Goal: Task Accomplishment & Management: Manage account settings

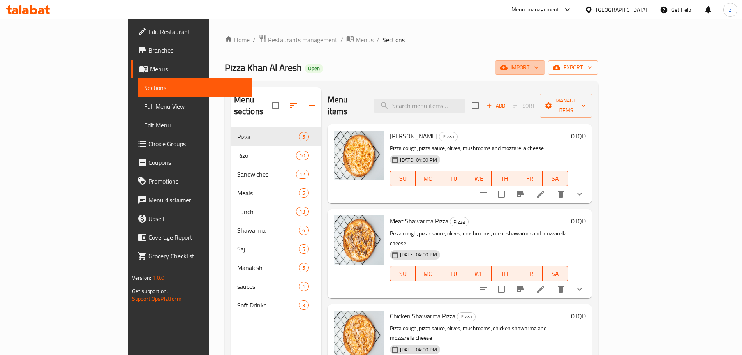
click at [539, 72] on span "import" at bounding box center [519, 68] width 37 height 10
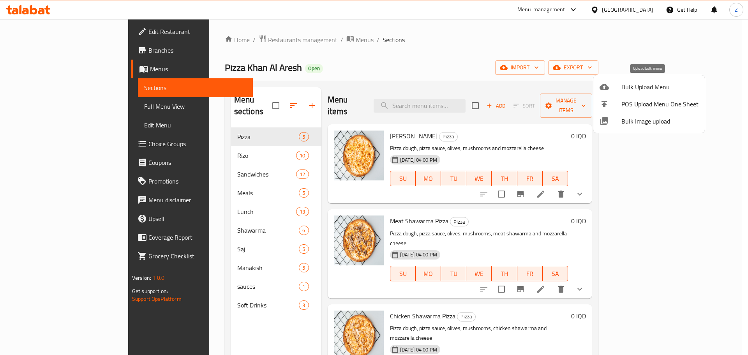
click at [635, 89] on span "Bulk Upload Menu" at bounding box center [659, 86] width 77 height 9
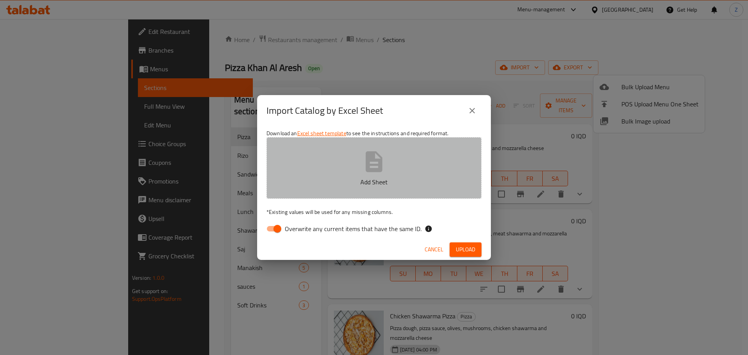
click at [406, 165] on button "Add Sheet" at bounding box center [373, 168] width 215 height 62
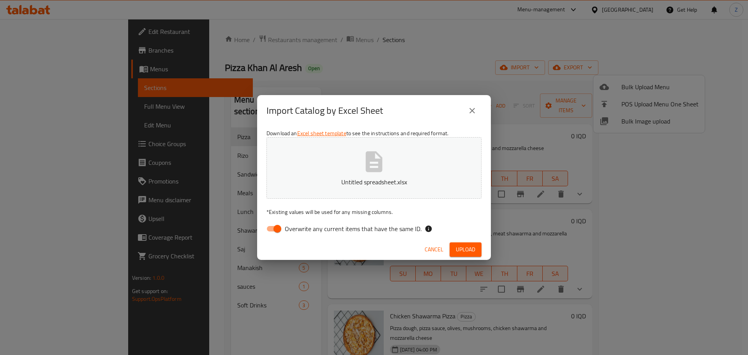
click at [282, 235] on input "Overwrite any current items that have the same ID." at bounding box center [277, 228] width 44 height 15
checkbox input "false"
click at [475, 246] on span "Upload" at bounding box center [465, 250] width 19 height 10
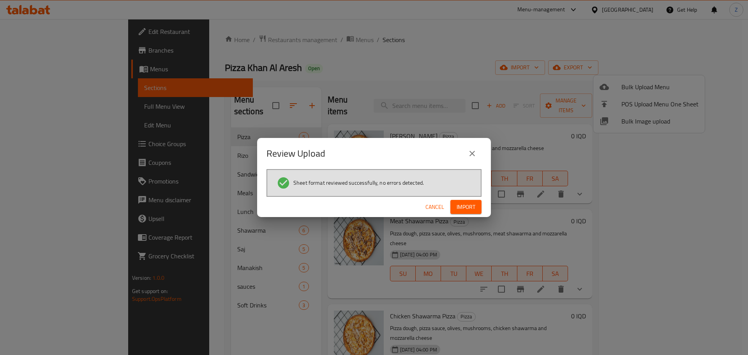
click at [474, 211] on span "Import" at bounding box center [465, 207] width 19 height 10
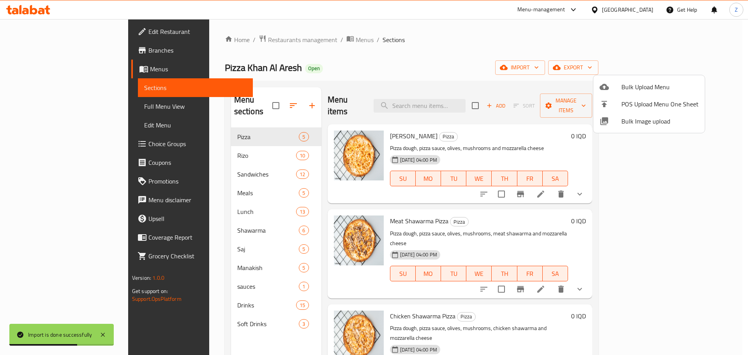
drag, startPoint x: 267, startPoint y: 324, endPoint x: 271, endPoint y: 317, distance: 7.7
click at [267, 324] on div at bounding box center [374, 177] width 748 height 355
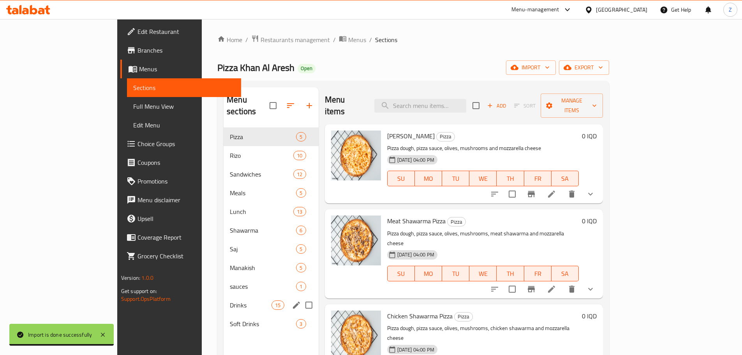
click at [292, 300] on icon "edit" at bounding box center [296, 304] width 9 height 9
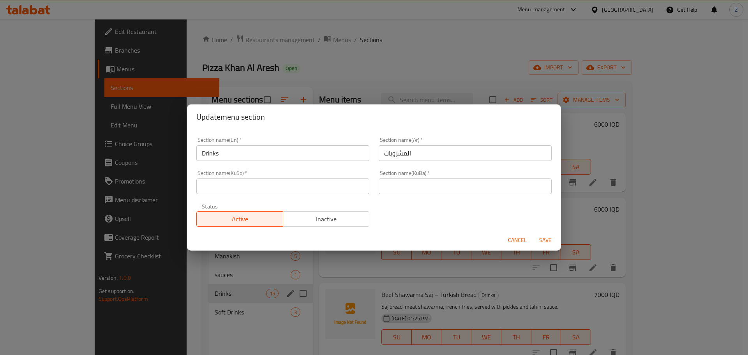
click at [343, 219] on span "Inactive" at bounding box center [326, 218] width 80 height 11
click at [538, 238] on span "Save" at bounding box center [545, 240] width 19 height 10
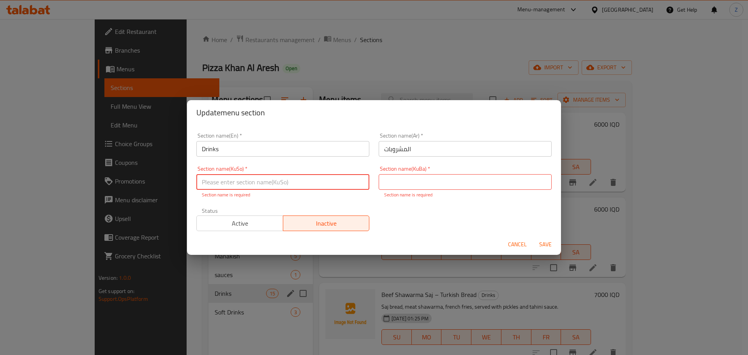
click at [419, 154] on input "المشروبات" at bounding box center [464, 149] width 173 height 16
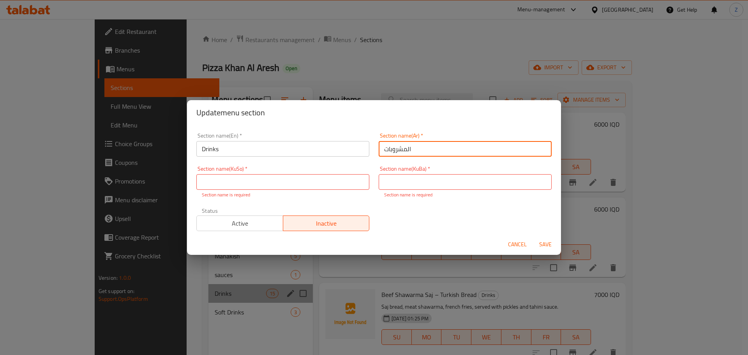
click at [419, 154] on input "المشروبات" at bounding box center [464, 149] width 173 height 16
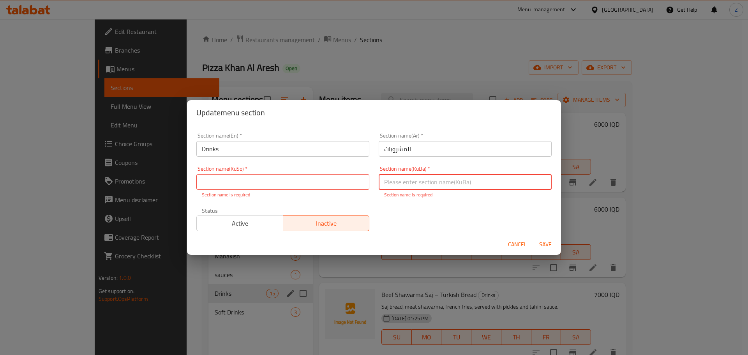
drag, startPoint x: 424, startPoint y: 182, endPoint x: 389, endPoint y: 193, distance: 37.2
click at [424, 182] on input "text" at bounding box center [464, 182] width 173 height 16
paste input "المشروبات"
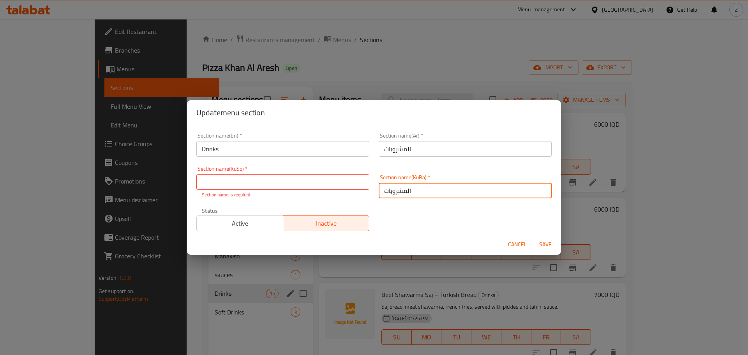
type input "المشروبات"
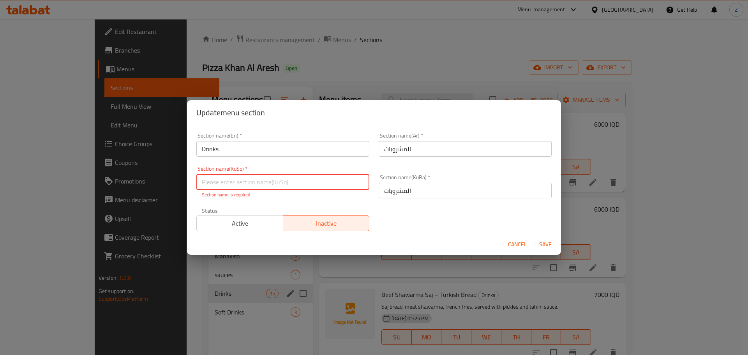
click at [345, 189] on input "text" at bounding box center [282, 182] width 173 height 16
paste input "المشروبات"
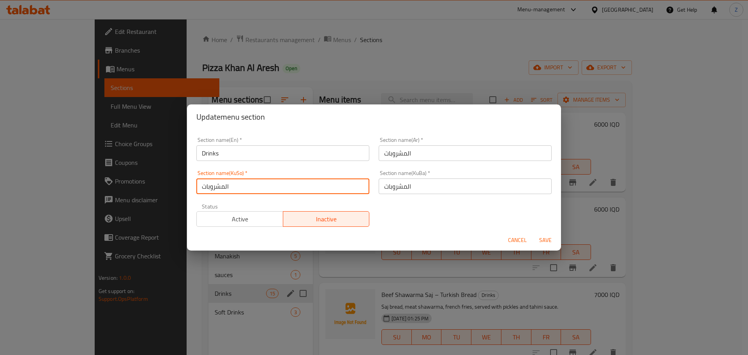
type input "المشروبات"
click at [538, 239] on span "Save" at bounding box center [545, 240] width 19 height 10
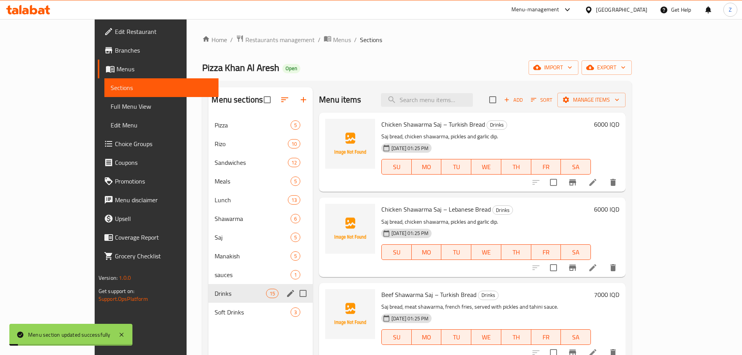
click at [227, 325] on div "Menu sections Pizza 5 Rizo 10 Sandwiches 12 Meals 5 Lunch 13 Shawarma 6 Saj 5 M…" at bounding box center [260, 264] width 104 height 355
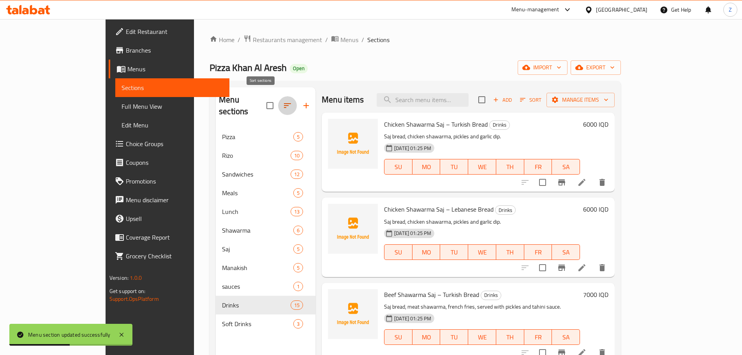
click at [283, 101] on icon "button" at bounding box center [287, 105] width 9 height 9
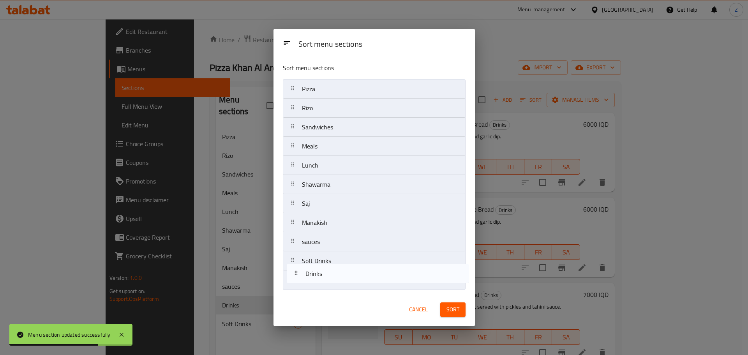
drag, startPoint x: 342, startPoint y: 262, endPoint x: 385, endPoint y: 289, distance: 51.1
click at [348, 283] on nav "Pizza Rizo Sandwiches Meals Lunch Shawarma Saj Manakish sauces Drinks Soft Drin…" at bounding box center [374, 184] width 183 height 211
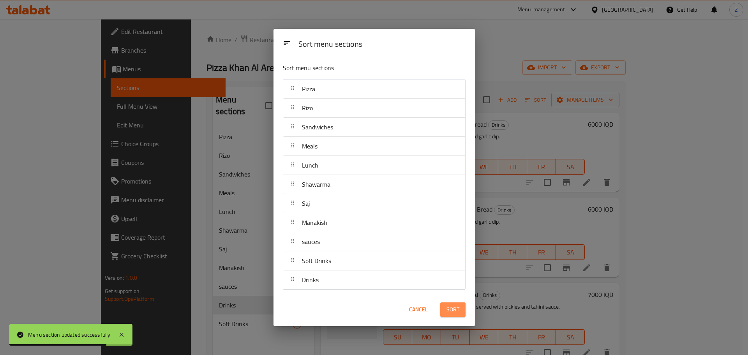
click at [460, 305] on button "Sort" at bounding box center [452, 309] width 25 height 14
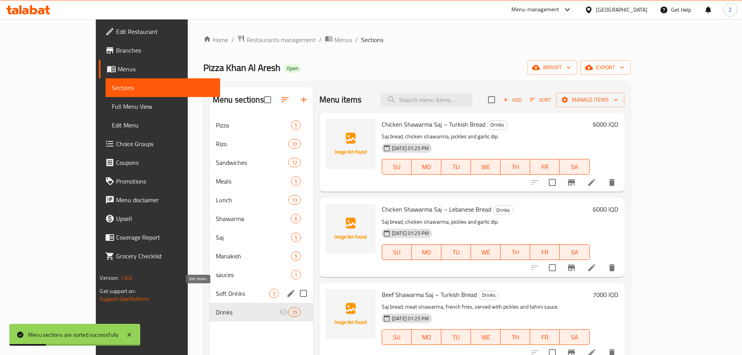
drag, startPoint x: 222, startPoint y: 289, endPoint x: 220, endPoint y: 297, distance: 8.0
click at [222, 289] on span "Soft Drinks" at bounding box center [242, 293] width 53 height 9
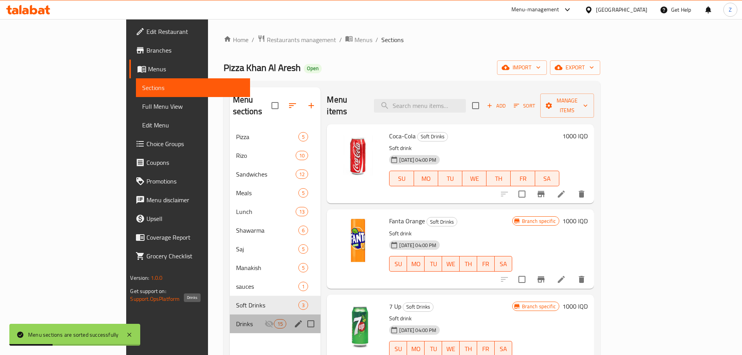
click at [236, 319] on span "Drinks" at bounding box center [250, 323] width 29 height 9
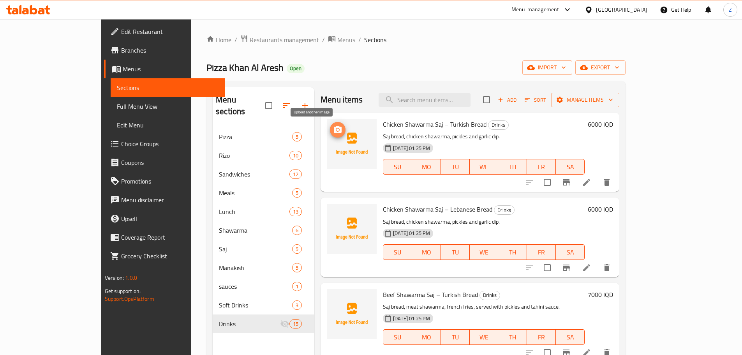
click at [333, 134] on icon "upload picture" at bounding box center [337, 129] width 9 height 9
click at [336, 215] on circle "upload picture" at bounding box center [337, 214] width 2 height 2
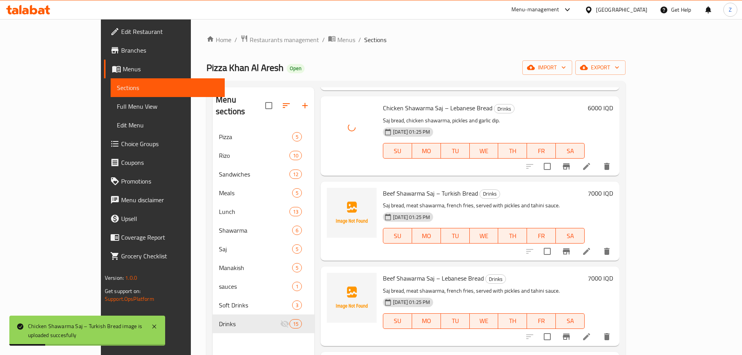
scroll to position [117, 0]
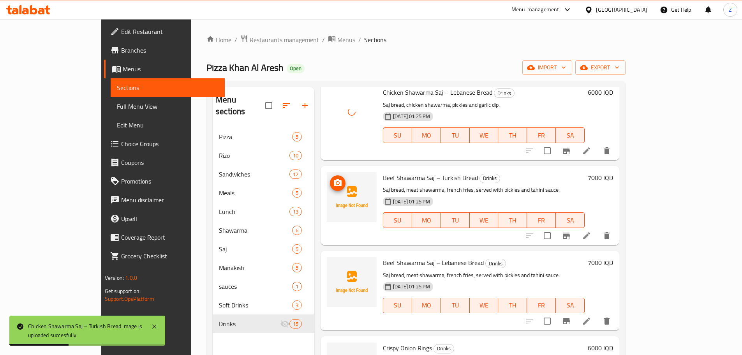
click at [333, 187] on icon "upload picture" at bounding box center [337, 182] width 9 height 9
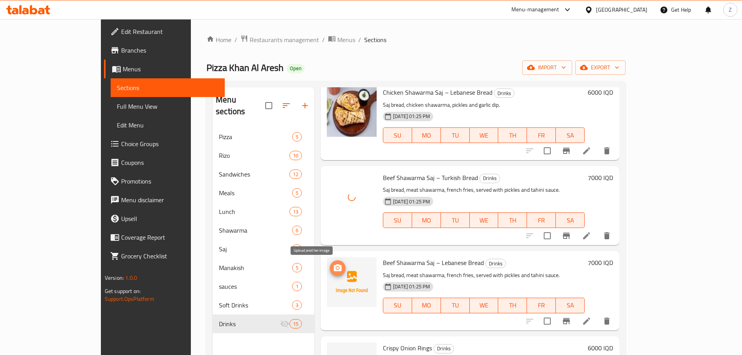
click at [333, 269] on icon "upload picture" at bounding box center [337, 267] width 9 height 9
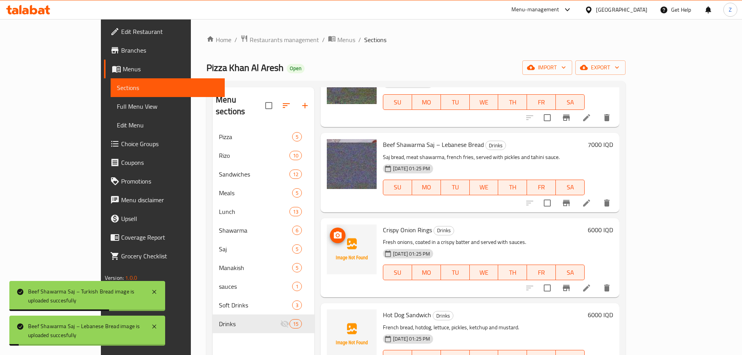
scroll to position [273, 0]
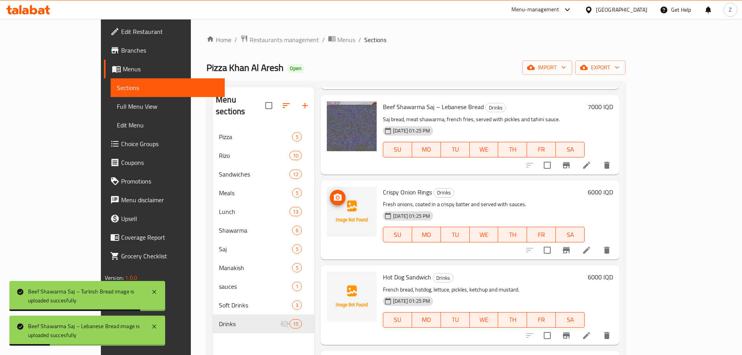
click at [334, 198] on icon "upload picture" at bounding box center [338, 197] width 8 height 7
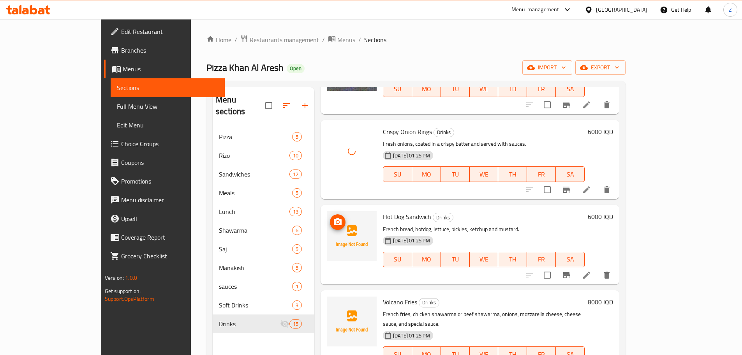
scroll to position [428, 0]
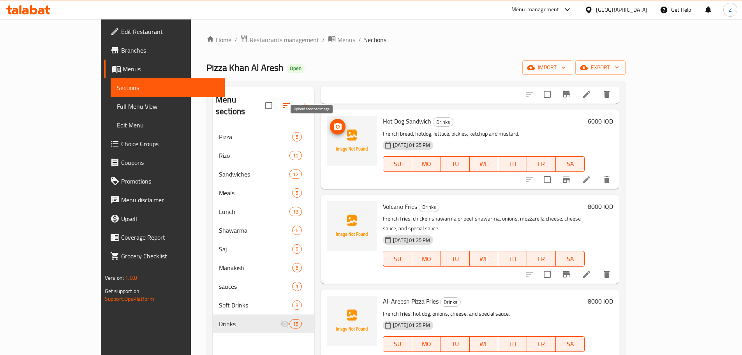
click at [334, 123] on icon "upload picture" at bounding box center [338, 126] width 8 height 7
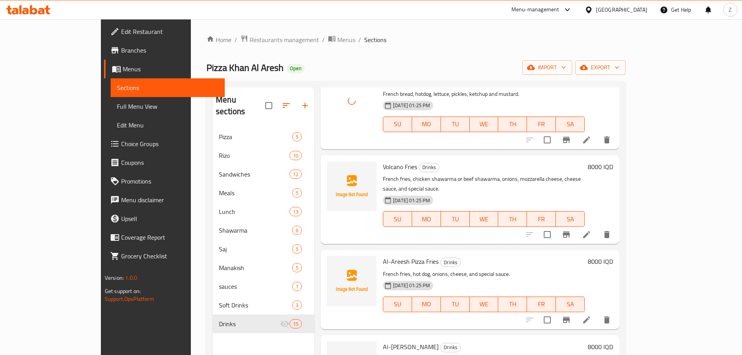
scroll to position [506, 0]
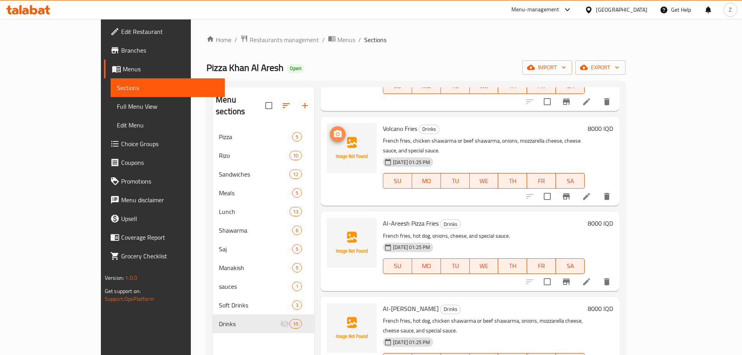
click at [334, 134] on icon "upload picture" at bounding box center [338, 133] width 8 height 7
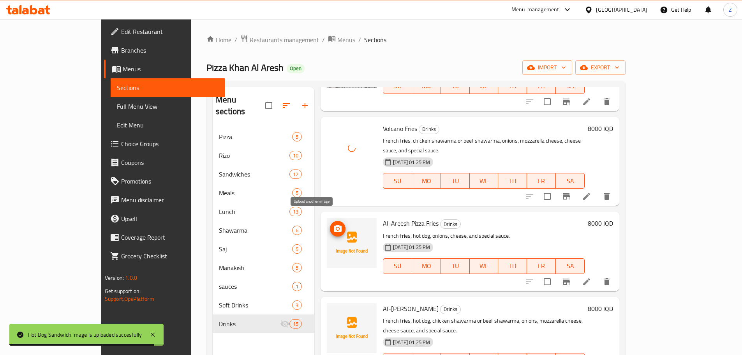
click at [333, 224] on icon "upload picture" at bounding box center [337, 228] width 9 height 9
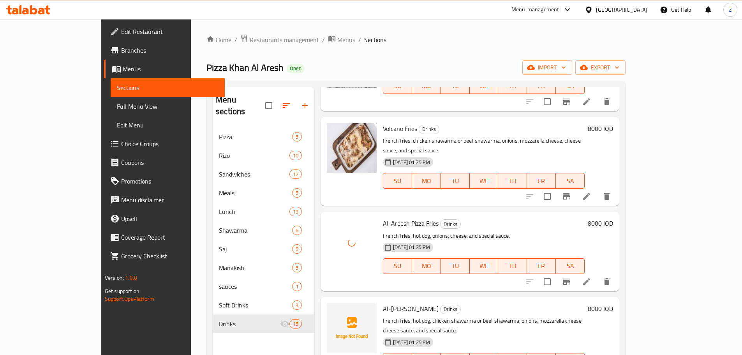
scroll to position [584, 0]
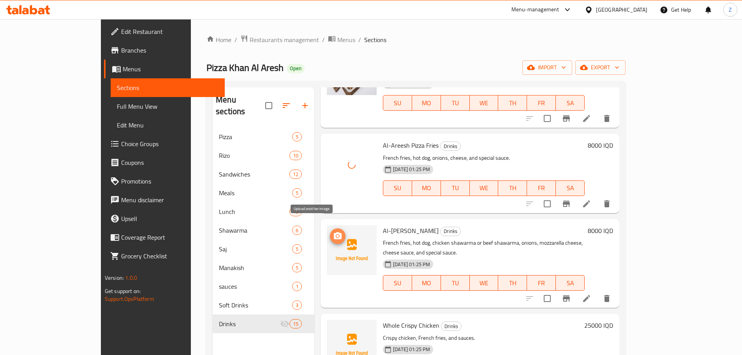
click at [333, 231] on icon "upload picture" at bounding box center [337, 235] width 9 height 9
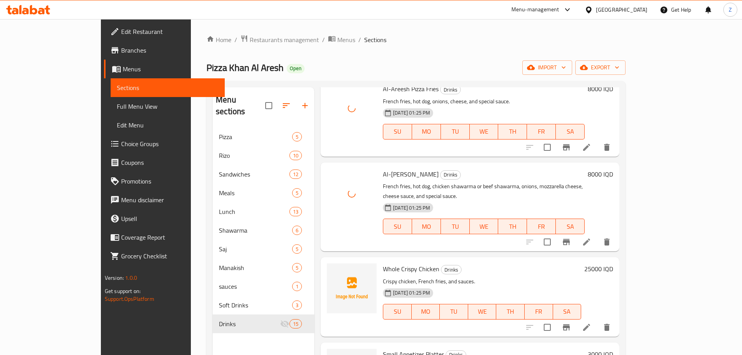
scroll to position [701, 0]
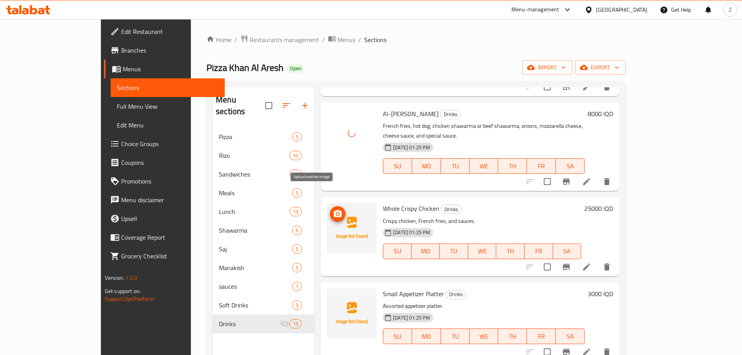
click at [334, 210] on icon "upload picture" at bounding box center [338, 213] width 8 height 7
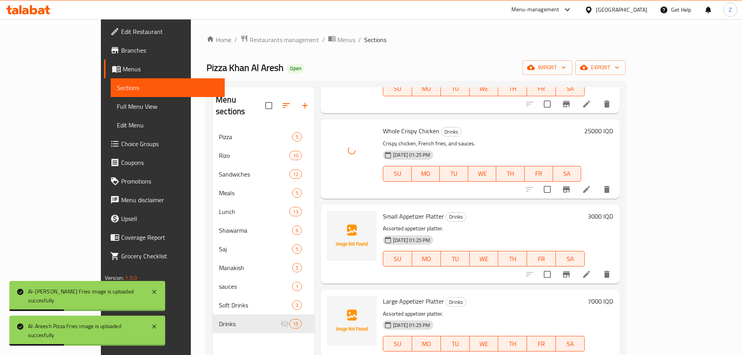
scroll to position [779, 0]
click at [330, 213] on button "upload picture" at bounding box center [338, 221] width 16 height 16
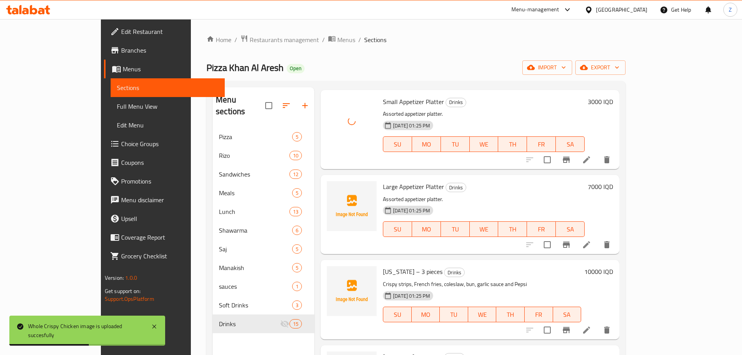
scroll to position [896, 0]
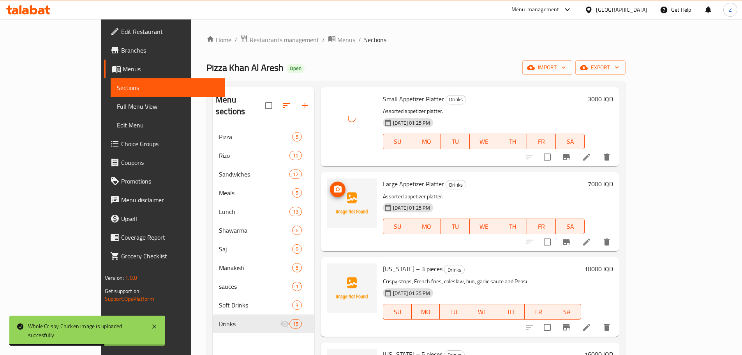
click at [330, 181] on button "upload picture" at bounding box center [338, 189] width 16 height 16
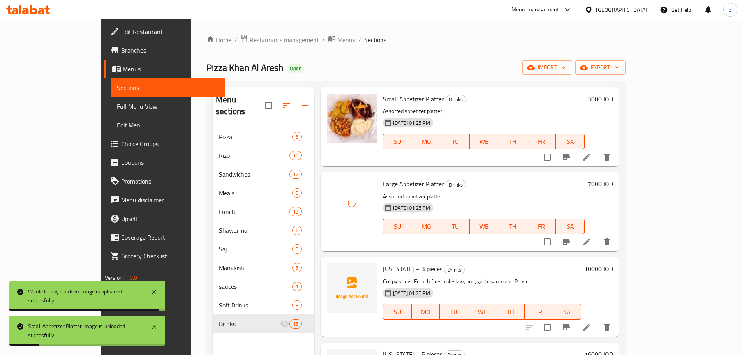
scroll to position [941, 0]
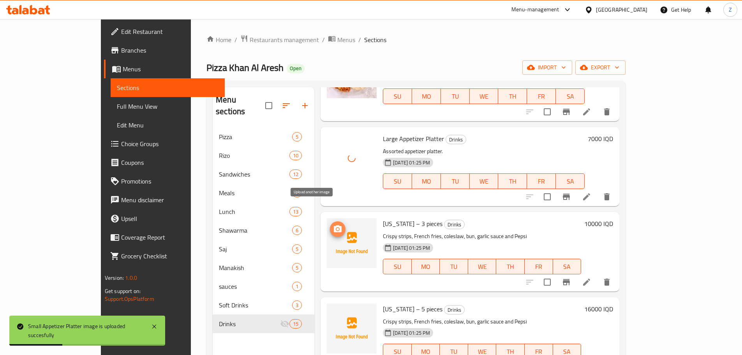
click at [333, 224] on icon "upload picture" at bounding box center [337, 228] width 9 height 9
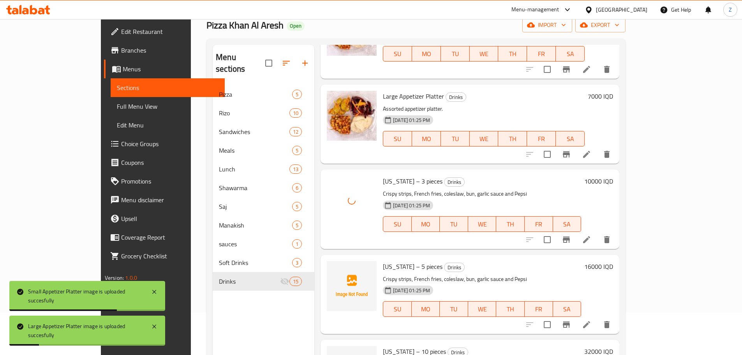
scroll to position [109, 0]
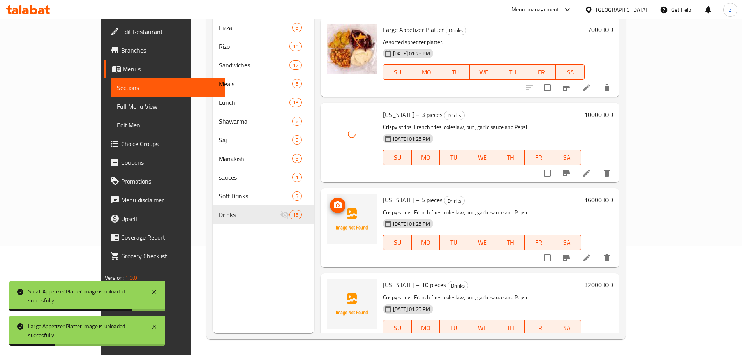
click at [327, 194] on img at bounding box center [352, 219] width 50 height 50
click at [334, 201] on icon "upload picture" at bounding box center [338, 204] width 8 height 7
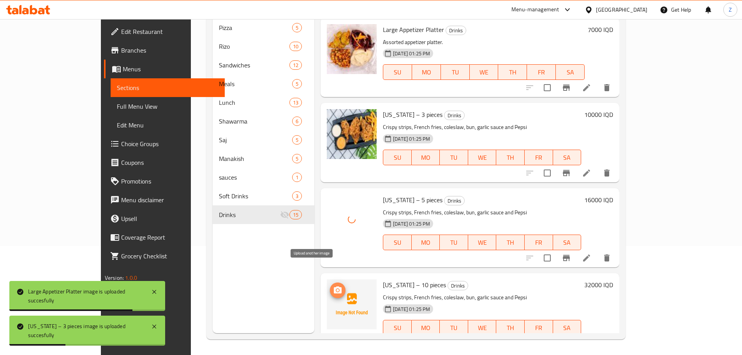
click at [334, 286] on icon "upload picture" at bounding box center [338, 289] width 8 height 7
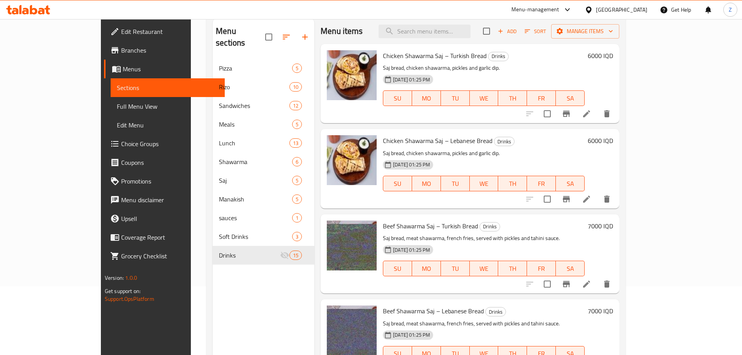
scroll to position [0, 0]
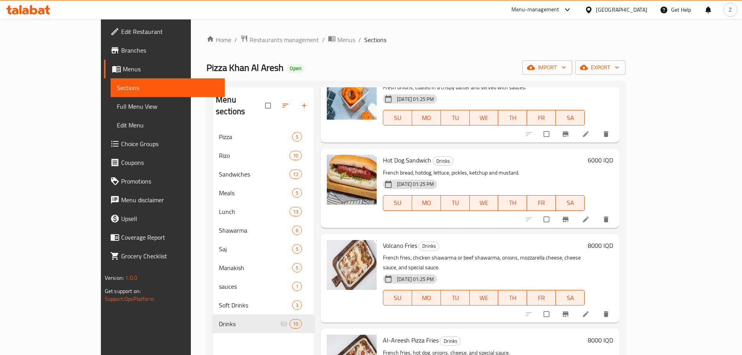
scroll to position [467, 0]
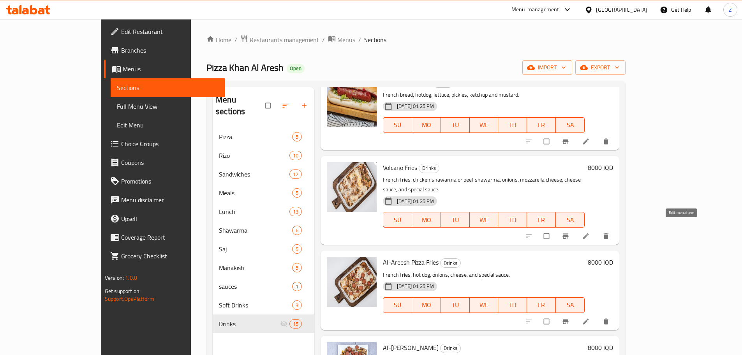
click at [589, 233] on icon at bounding box center [586, 236] width 6 height 6
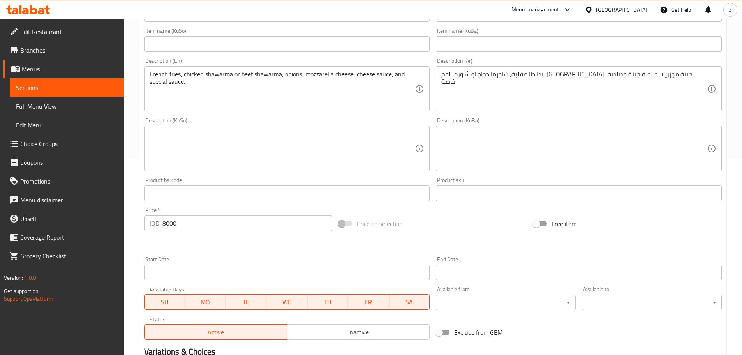
scroll to position [234, 0]
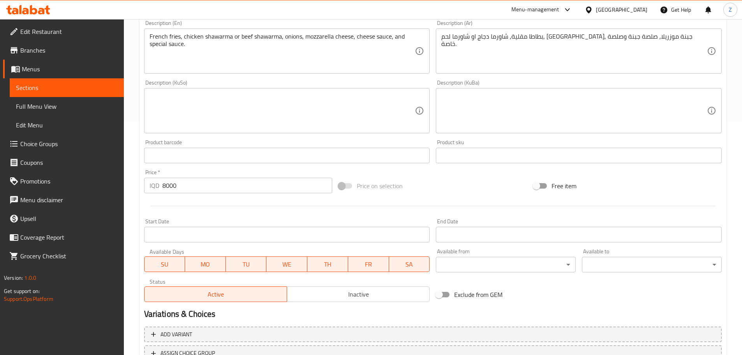
click at [187, 191] on input "8000" at bounding box center [247, 186] width 170 height 16
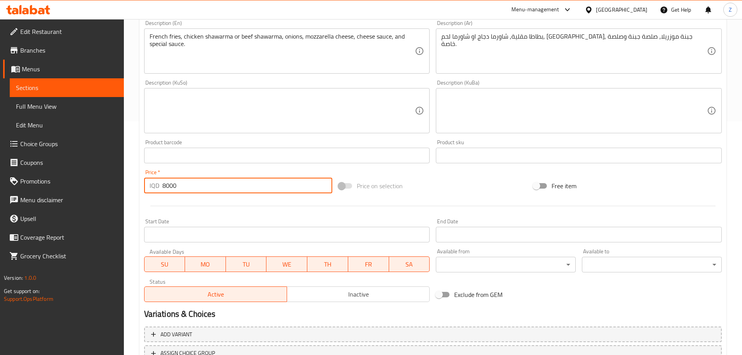
click at [187, 191] on input "8000" at bounding box center [247, 186] width 170 height 16
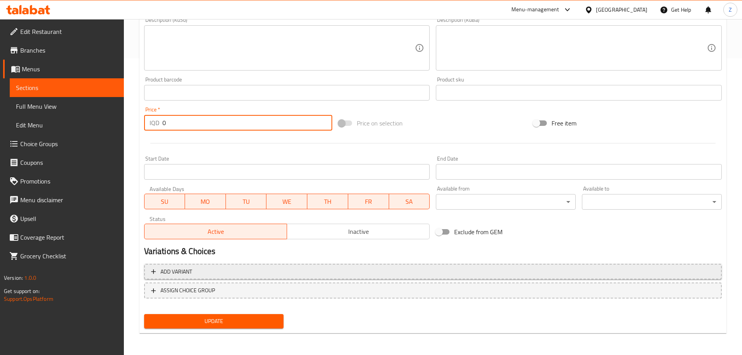
type input "0"
click at [271, 276] on span "Add variant" at bounding box center [432, 272] width 563 height 10
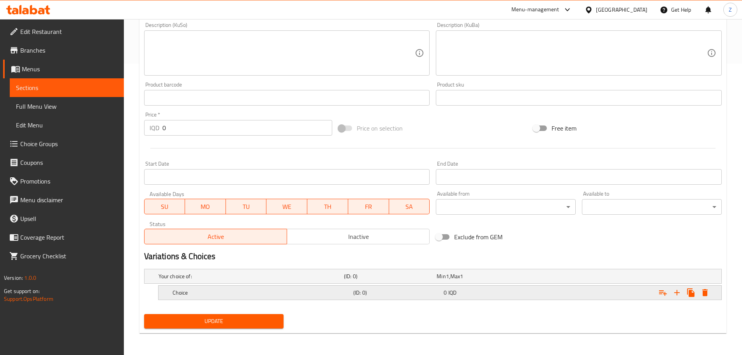
click at [264, 293] on h5 "Choice" at bounding box center [261, 293] width 178 height 8
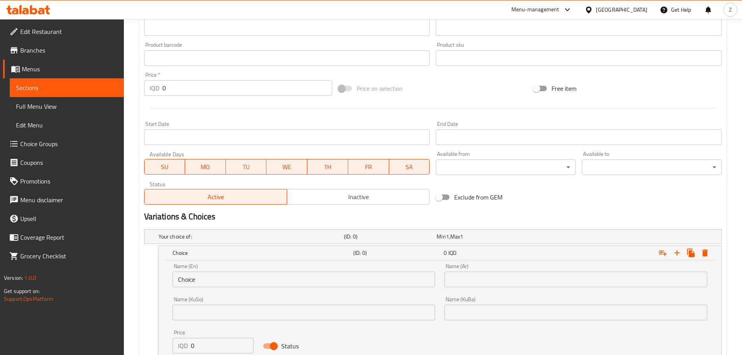
scroll to position [379, 0]
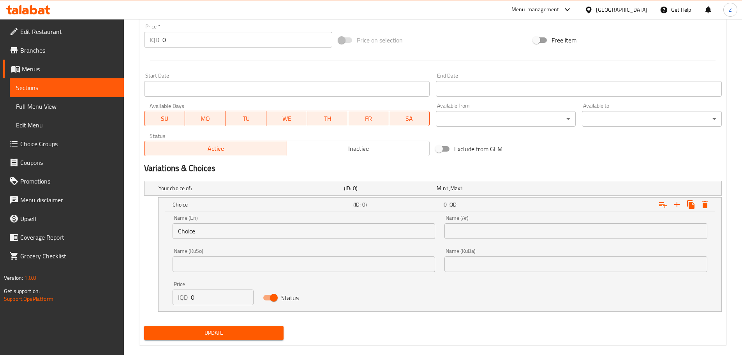
click at [233, 223] on input "Choice" at bounding box center [303, 231] width 263 height 16
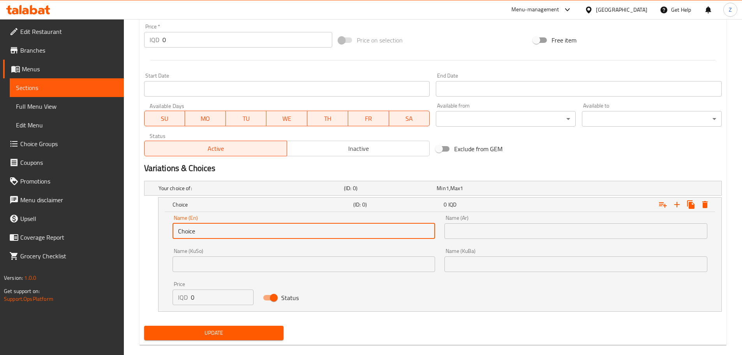
click at [233, 223] on input "Choice" at bounding box center [303, 231] width 263 height 16
type input "Meat Shawerma"
click at [478, 229] on input "text" at bounding box center [575, 231] width 263 height 16
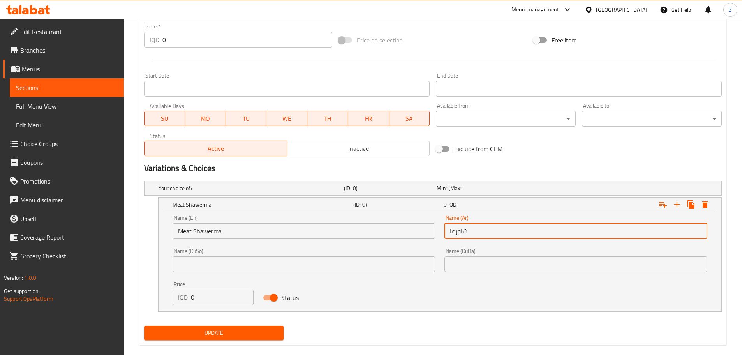
type input "شاورما لحم"
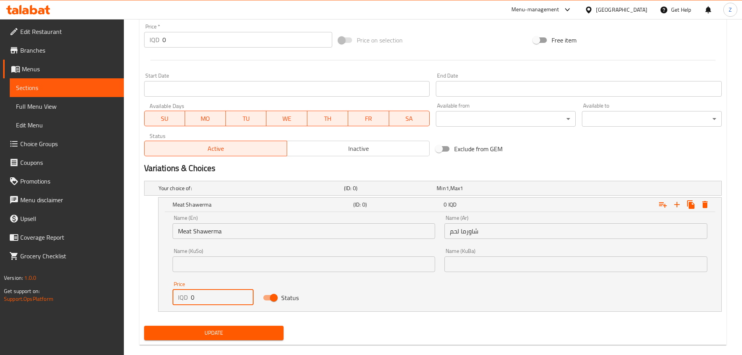
click at [221, 300] on input "0" at bounding box center [222, 297] width 63 height 16
paste input "800"
type input "8000"
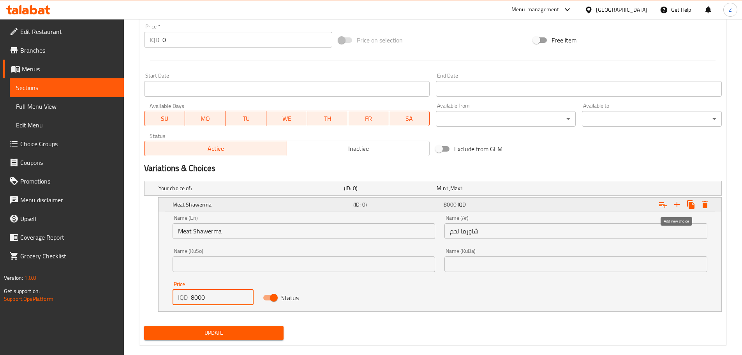
click at [676, 202] on icon "Expand" at bounding box center [676, 204] width 9 height 9
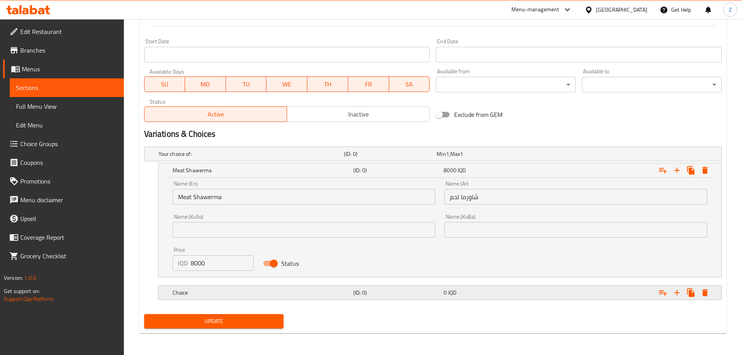
click at [339, 289] on h5 "Choice" at bounding box center [261, 293] width 178 height 8
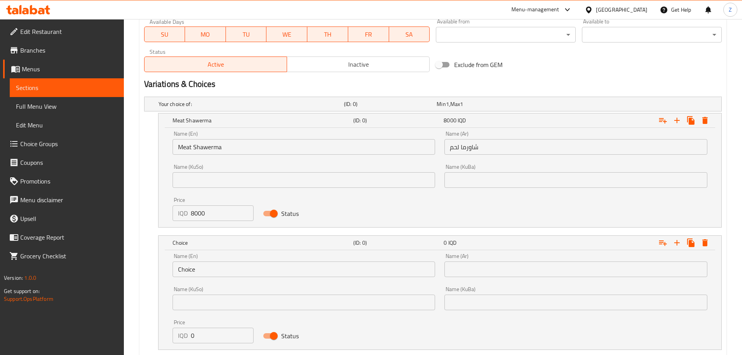
scroll to position [513, 0]
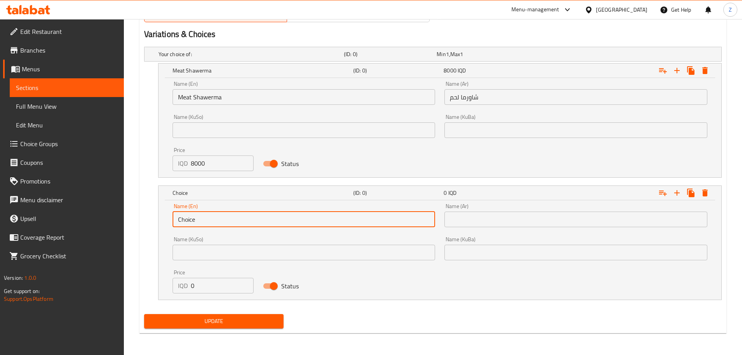
click at [227, 218] on input "Choice" at bounding box center [303, 219] width 263 height 16
type input "Chicken Shawerma"
click at [462, 224] on input "text" at bounding box center [575, 219] width 263 height 16
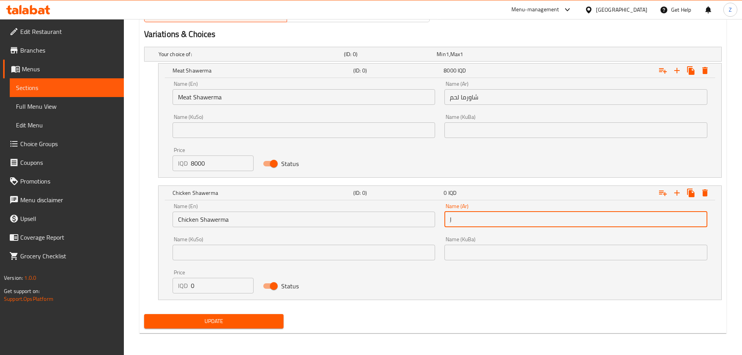
type input "ِ"
type input "شاورما دجاج"
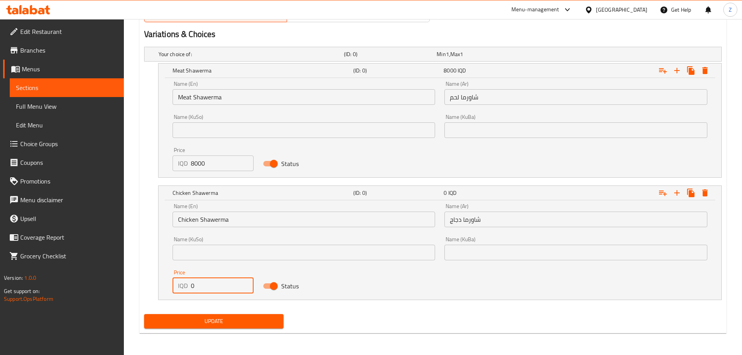
click at [201, 289] on input "0" at bounding box center [222, 286] width 63 height 16
paste input "800"
type input "8000"
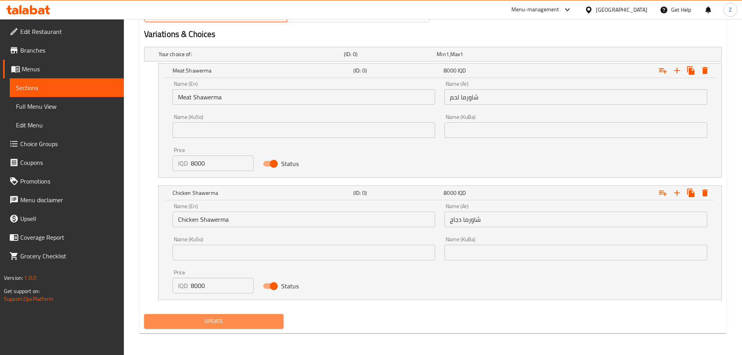
click at [218, 319] on span "Update" at bounding box center [213, 321] width 127 height 10
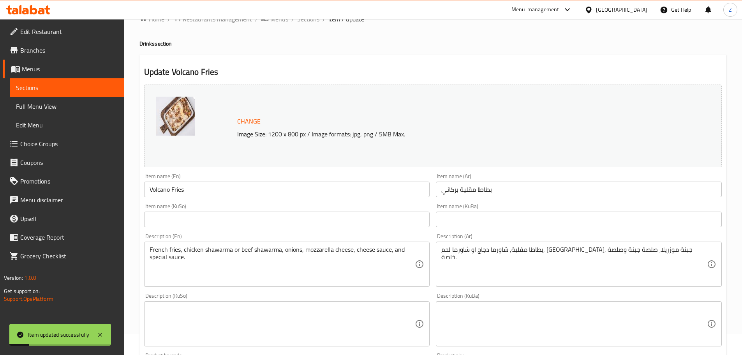
scroll to position [0, 0]
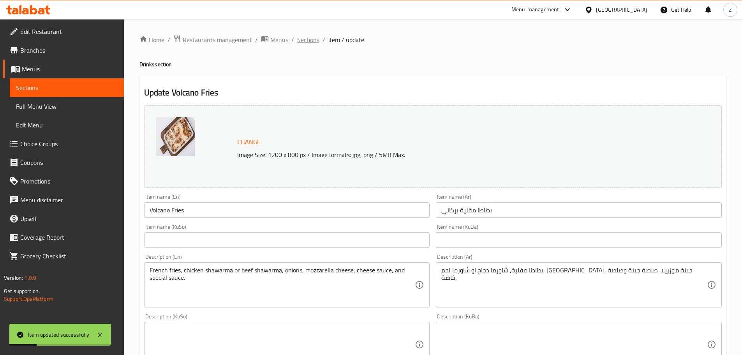
click at [316, 42] on span "Sections" at bounding box center [308, 39] width 22 height 9
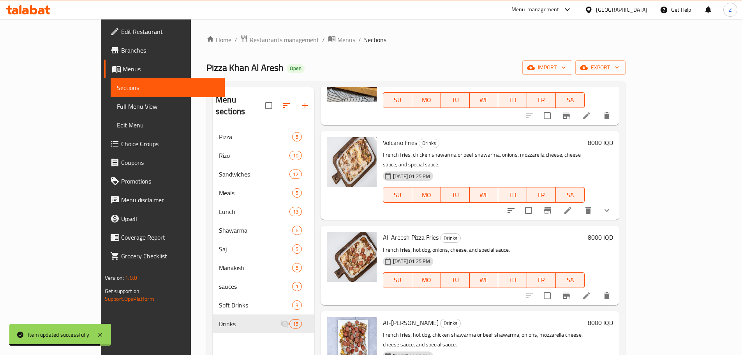
scroll to position [506, 0]
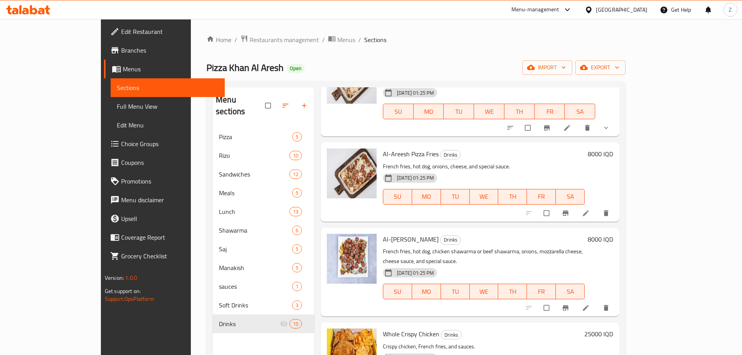
scroll to position [623, 0]
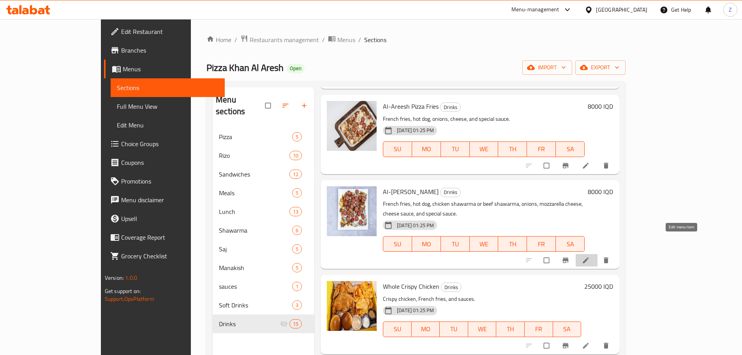
click at [589, 257] on icon at bounding box center [586, 260] width 6 height 6
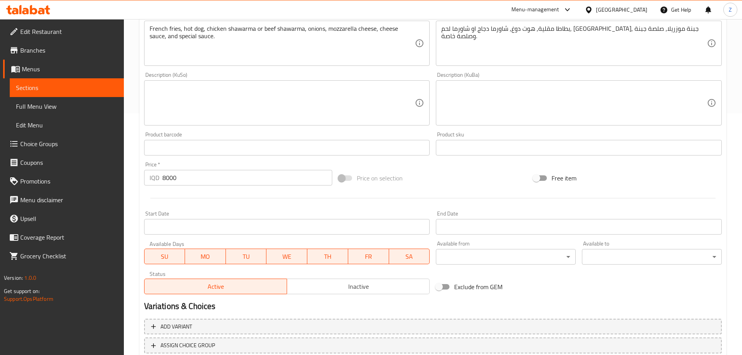
scroll to position [296, 0]
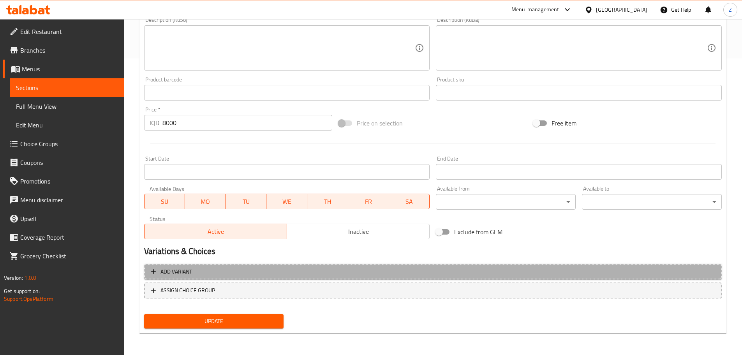
click at [259, 268] on span "Add variant" at bounding box center [432, 272] width 563 height 10
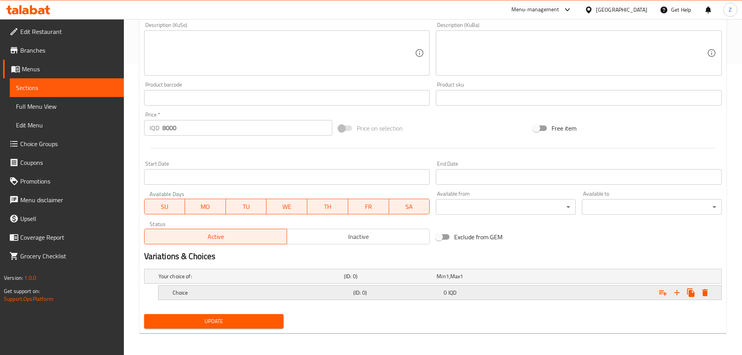
click at [246, 296] on h5 "Choice" at bounding box center [261, 293] width 178 height 8
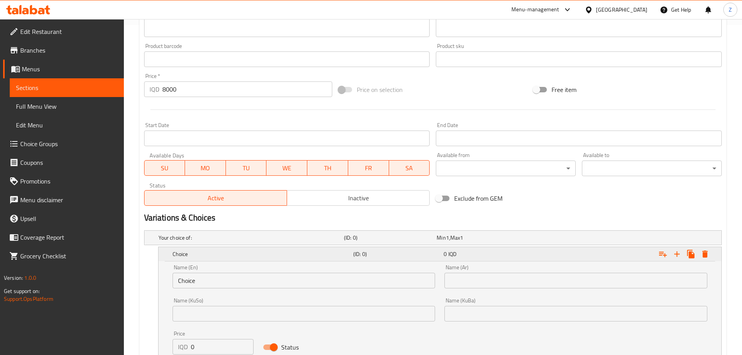
scroll to position [330, 0]
click at [233, 280] on input "Choice" at bounding box center [303, 280] width 263 height 16
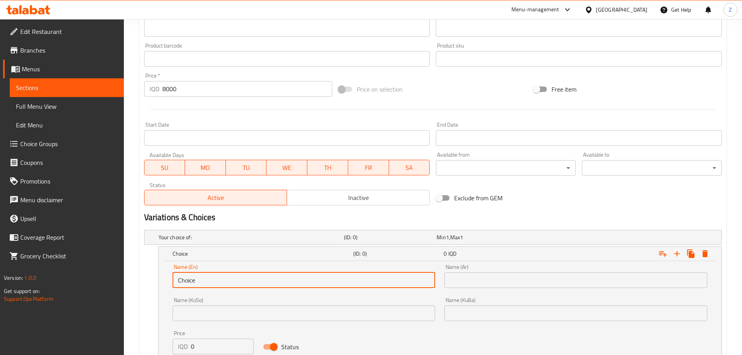
click at [233, 280] on input "Choice" at bounding box center [303, 280] width 263 height 16
click at [232, 281] on input "ة" at bounding box center [303, 280] width 263 height 16
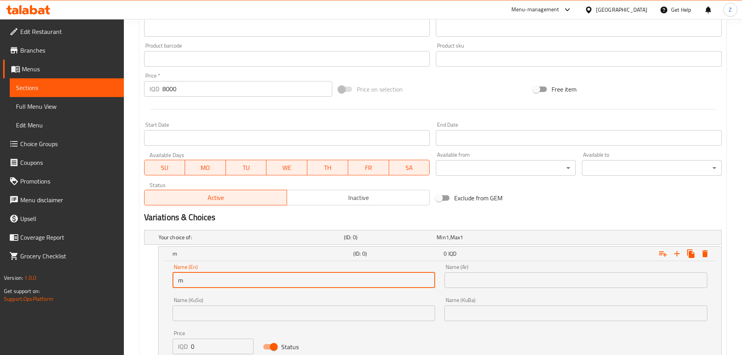
type input "Meat Shawerma"
click at [560, 264] on div "Name (Ar) Name (Ar)" at bounding box center [575, 276] width 263 height 24
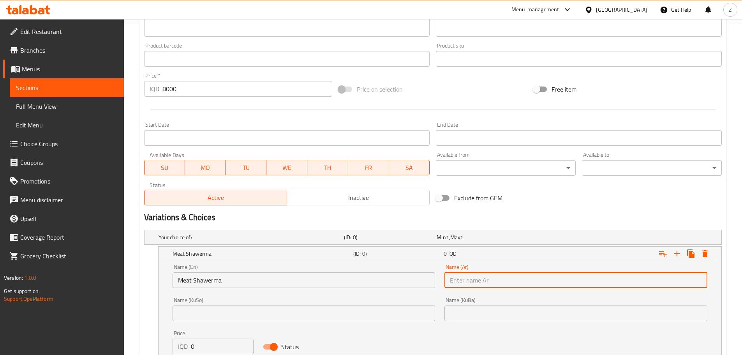
click at [560, 282] on input "text" at bounding box center [575, 280] width 263 height 16
type input "شاورما لحم"
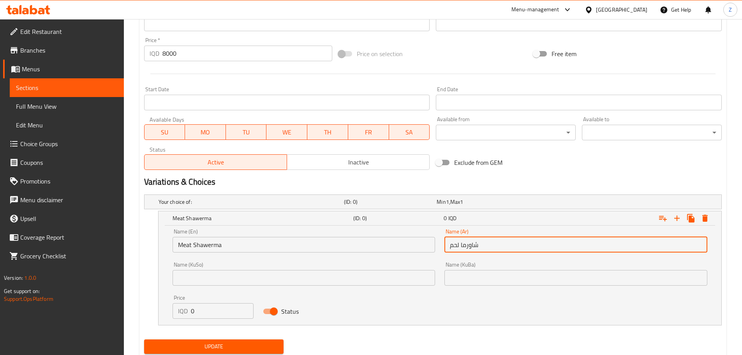
scroll to position [391, 0]
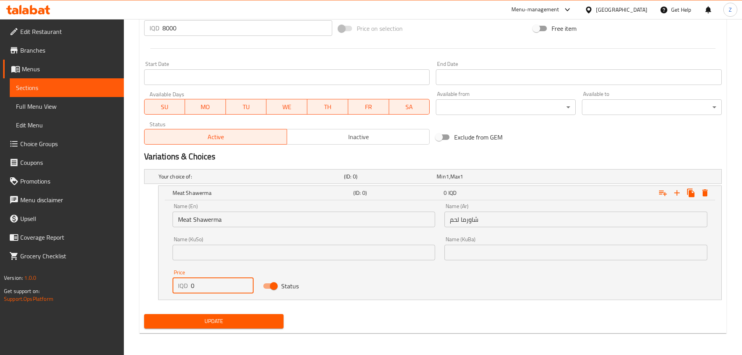
click at [215, 283] on input "0" at bounding box center [222, 286] width 63 height 16
paste input "800"
type input "8000"
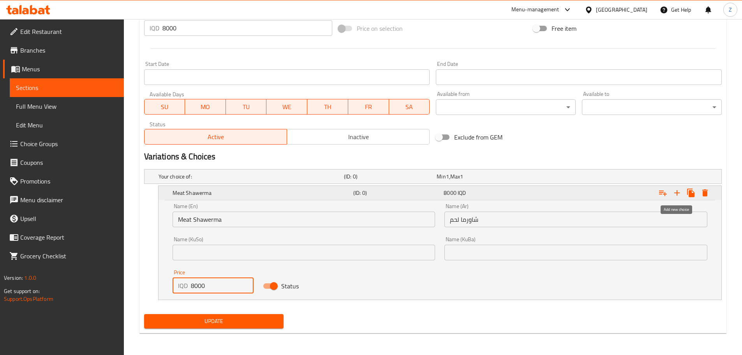
click at [675, 189] on icon "Expand" at bounding box center [676, 192] width 9 height 9
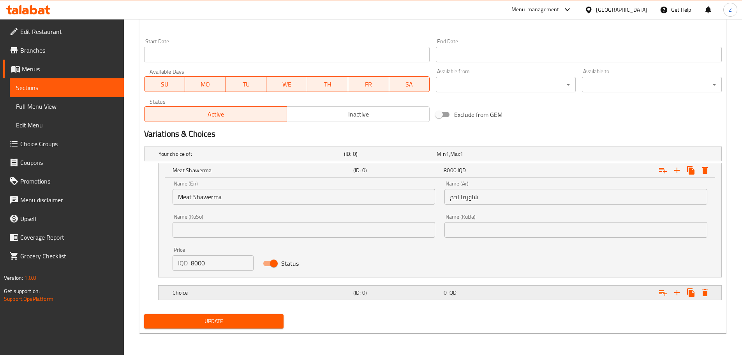
click at [320, 292] on h5 "Choice" at bounding box center [261, 293] width 178 height 8
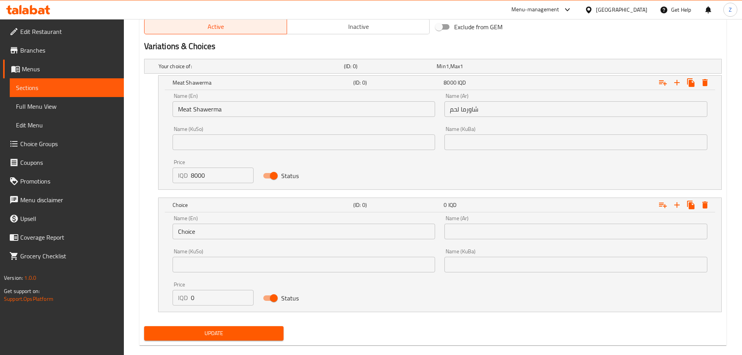
scroll to position [502, 0]
click at [244, 232] on input "Choice" at bounding box center [303, 231] width 263 height 16
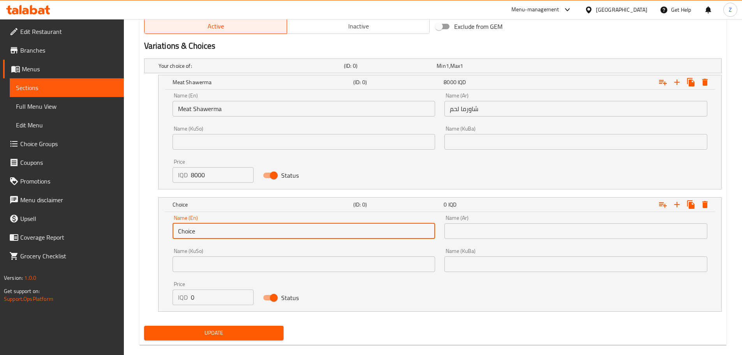
click at [244, 232] on input "Choice" at bounding box center [303, 231] width 263 height 16
type input "Chicken Shawerma"
click at [474, 227] on input "text" at bounding box center [575, 231] width 263 height 16
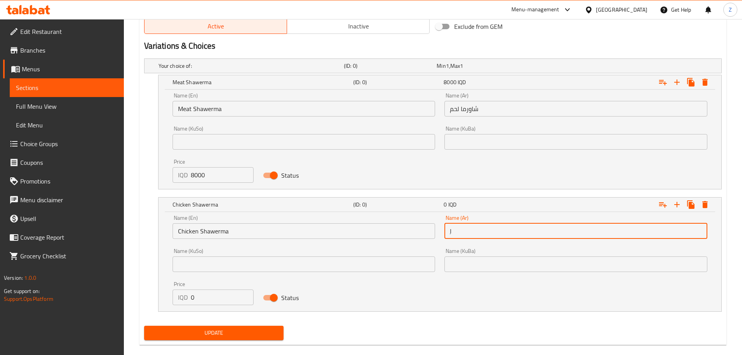
type input "ِ"
type input "شاورما دجاج"
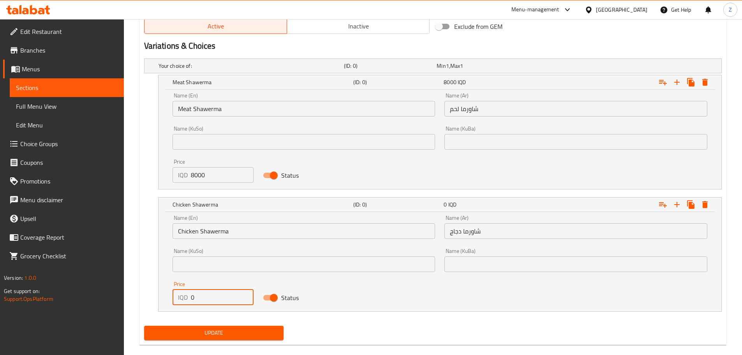
click at [203, 301] on input "0" at bounding box center [222, 297] width 63 height 16
paste input "800"
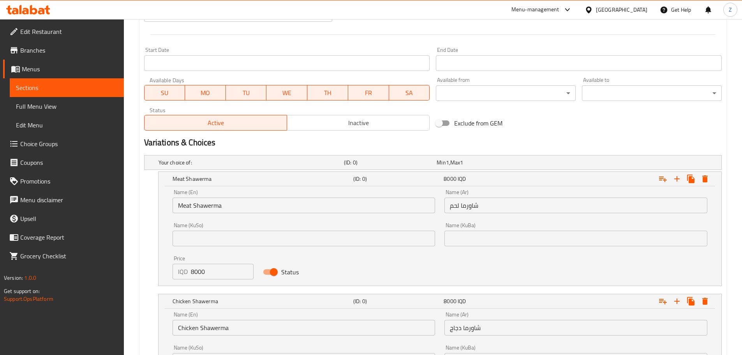
scroll to position [307, 0]
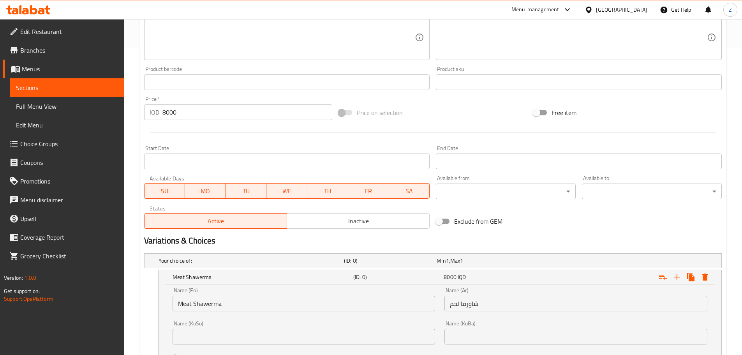
type input "8000"
click at [189, 103] on div "Price   * IQD 8000 Price *" at bounding box center [238, 108] width 188 height 24
click at [193, 121] on div "Price   * IQD 8000 Price *" at bounding box center [238, 108] width 195 height 30
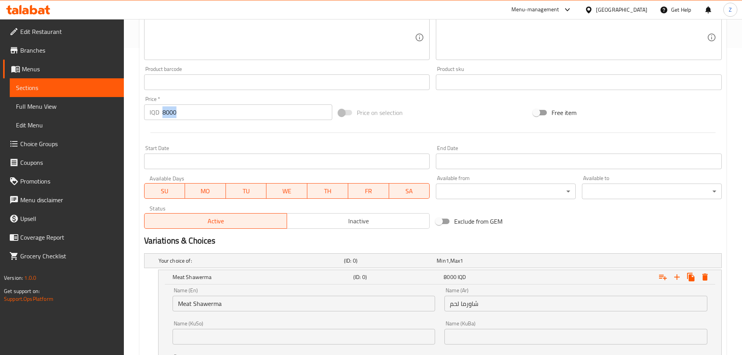
click at [193, 121] on div "Price   * IQD 8000 Price *" at bounding box center [238, 108] width 195 height 30
click at [196, 111] on input "8000" at bounding box center [247, 112] width 170 height 16
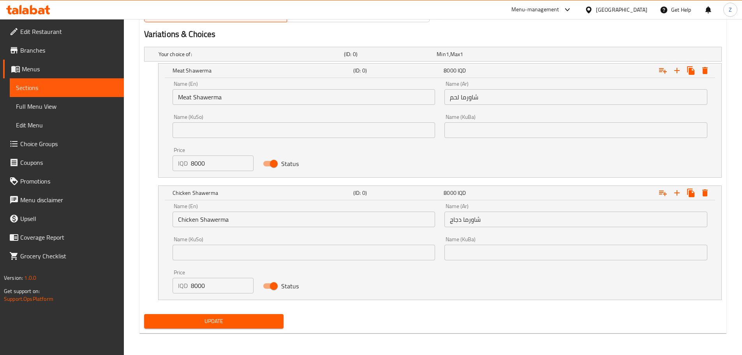
type input "0"
click at [275, 325] on span "Update" at bounding box center [213, 321] width 127 height 10
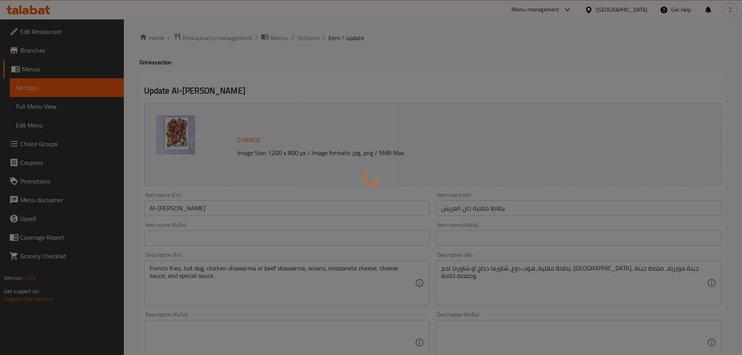
scroll to position [0, 0]
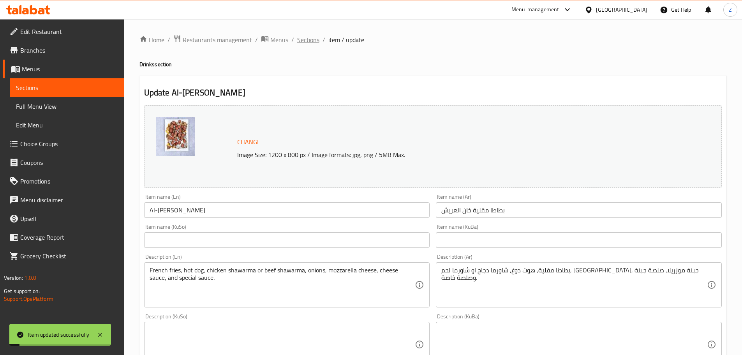
click at [308, 42] on span "Sections" at bounding box center [308, 39] width 22 height 9
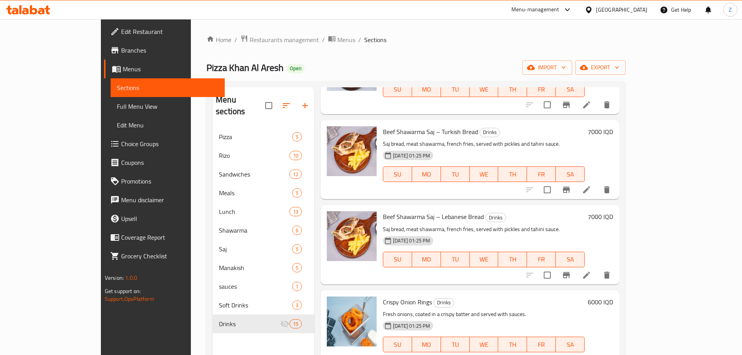
scroll to position [162, 0]
click at [555, 278] on input "checkbox" at bounding box center [547, 275] width 16 height 16
checkbox input "true"
click at [555, 189] on input "checkbox" at bounding box center [547, 190] width 16 height 16
checkbox input "true"
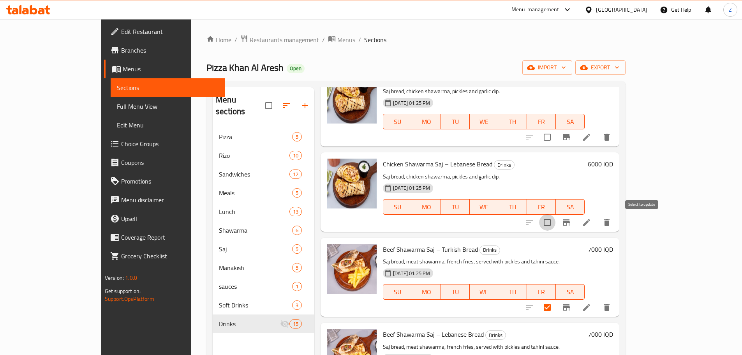
click at [555, 225] on input "checkbox" at bounding box center [547, 222] width 16 height 16
checkbox input "true"
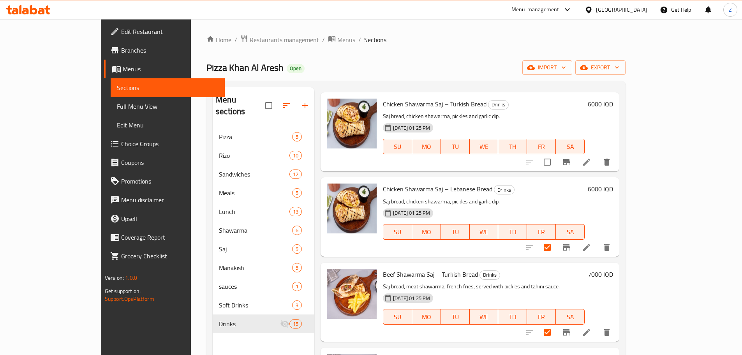
scroll to position [0, 0]
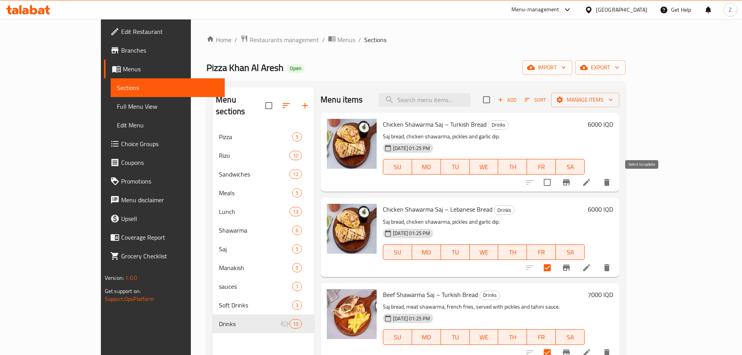
click at [555, 188] on input "checkbox" at bounding box center [547, 182] width 16 height 16
click at [613, 102] on span "Manage items" at bounding box center [585, 100] width 56 height 10
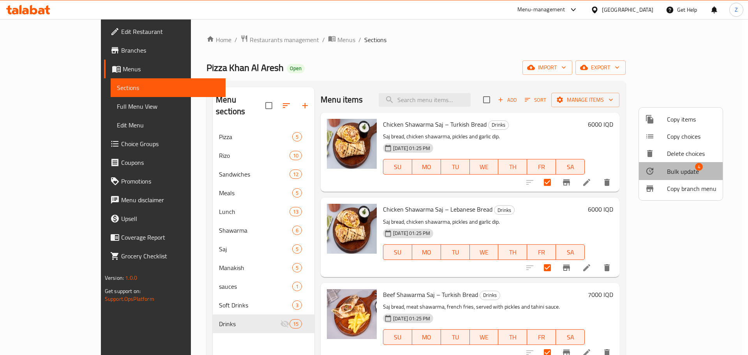
click at [698, 172] on span "Bulk update" at bounding box center [683, 171] width 32 height 9
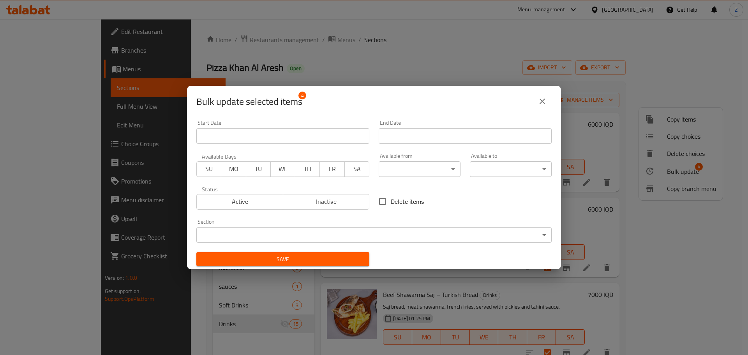
click at [358, 241] on body "​ Menu-management Iraq Get Help Z Edit Restaurant Branches Menus Sections Full …" at bounding box center [374, 187] width 748 height 336
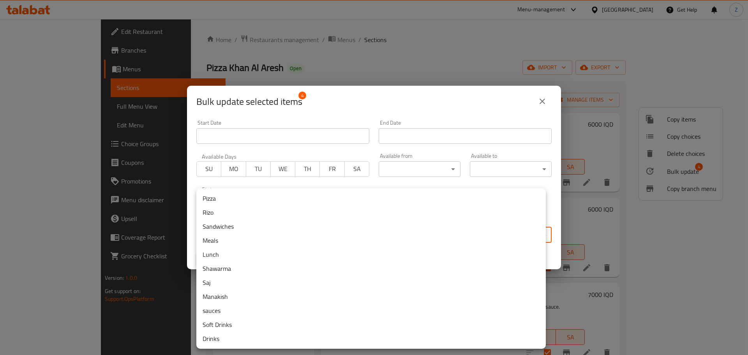
click at [304, 266] on li "Shawarma" at bounding box center [370, 268] width 349 height 14
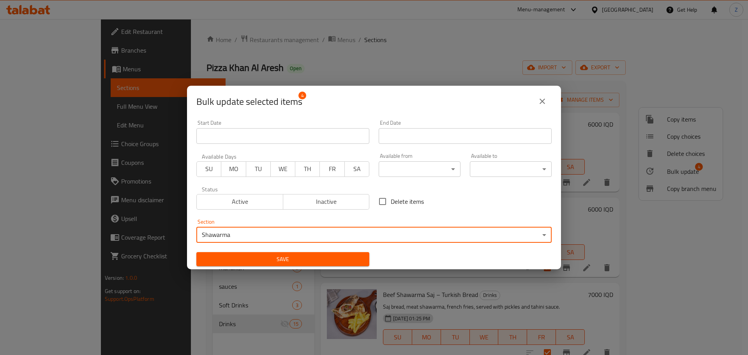
click at [280, 259] on span "Save" at bounding box center [282, 259] width 160 height 10
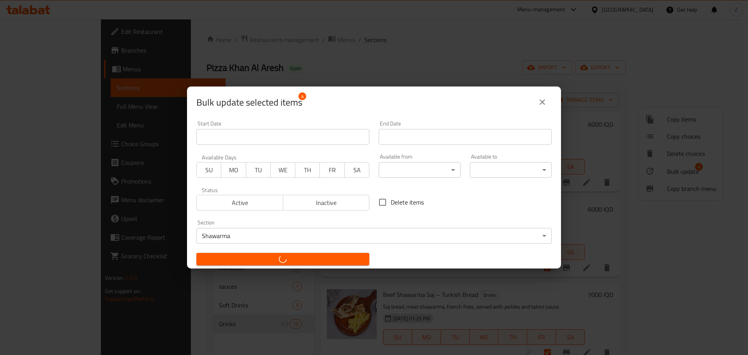
checkbox input "false"
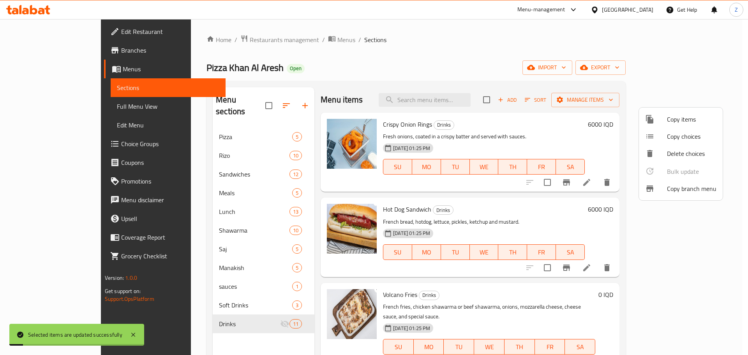
click at [182, 216] on div at bounding box center [374, 177] width 748 height 355
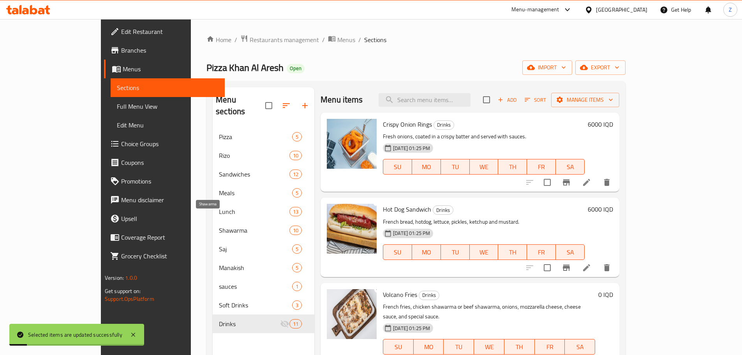
click at [219, 225] on span "Shawarma" at bounding box center [254, 229] width 70 height 9
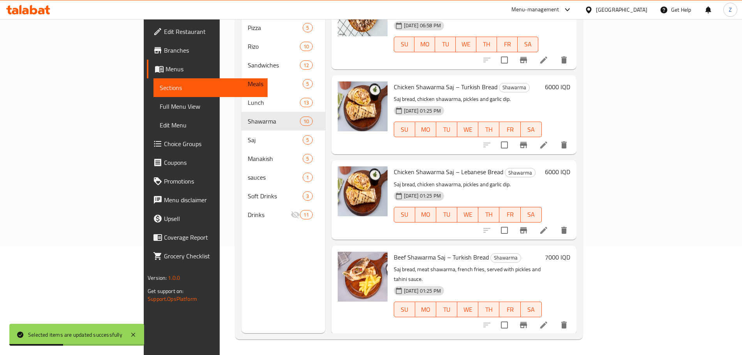
scroll to position [399, 0]
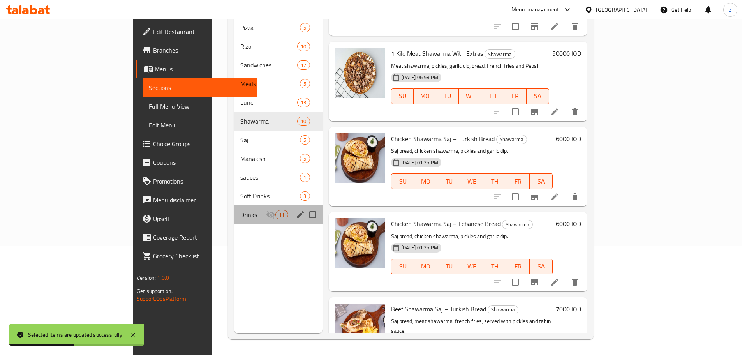
click at [234, 205] on div "Drinks 11" at bounding box center [278, 214] width 88 height 19
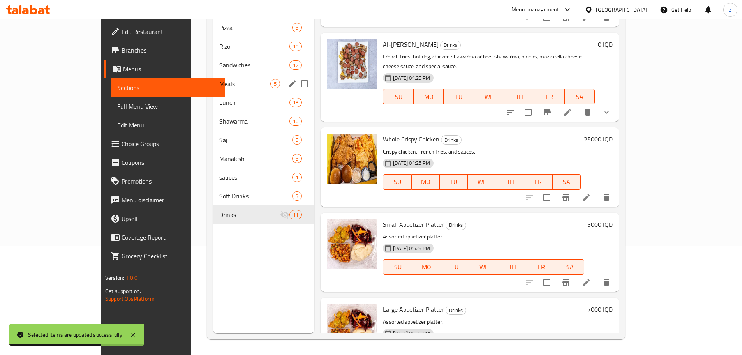
click at [213, 74] on div "Meals 5" at bounding box center [264, 83] width 102 height 19
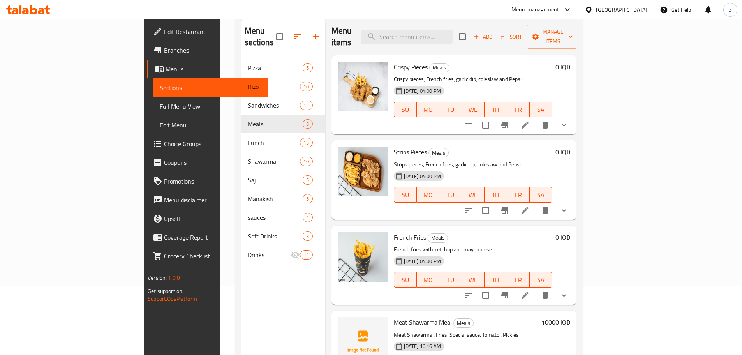
scroll to position [31, 0]
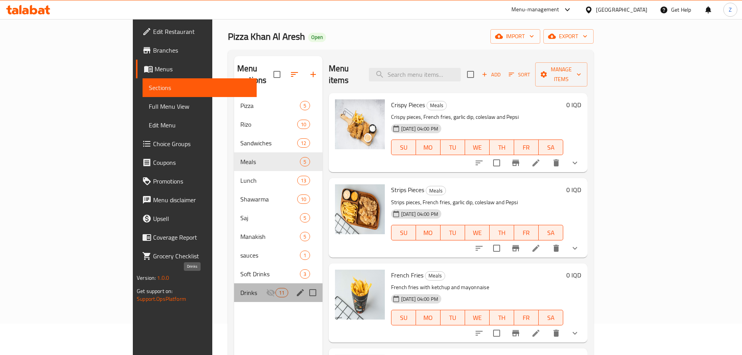
click at [240, 288] on span "Drinks" at bounding box center [253, 292] width 26 height 9
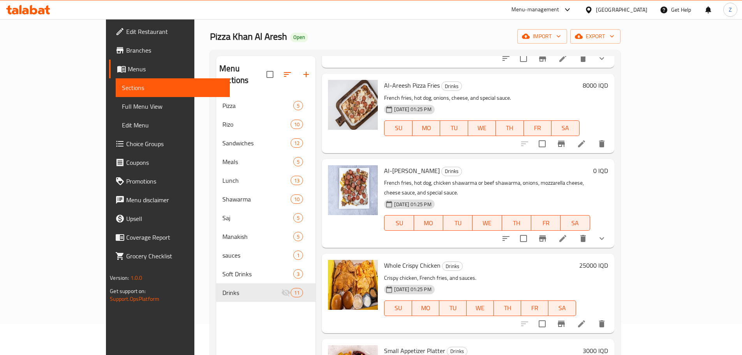
scroll to position [428, 0]
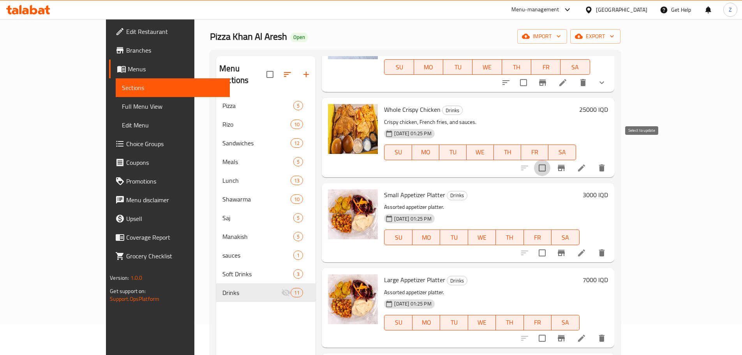
click at [550, 160] on input "checkbox" at bounding box center [542, 168] width 16 height 16
checkbox input "true"
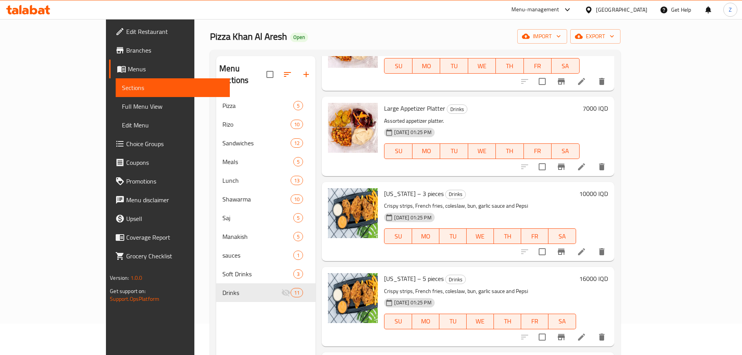
scroll to position [600, 0]
click at [550, 243] on input "checkbox" at bounding box center [542, 251] width 16 height 16
checkbox input "true"
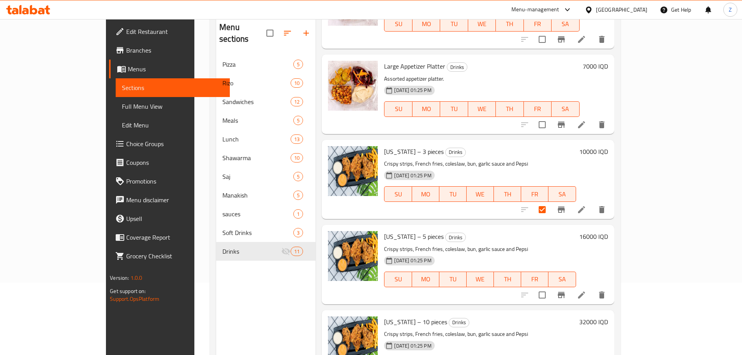
scroll to position [109, 0]
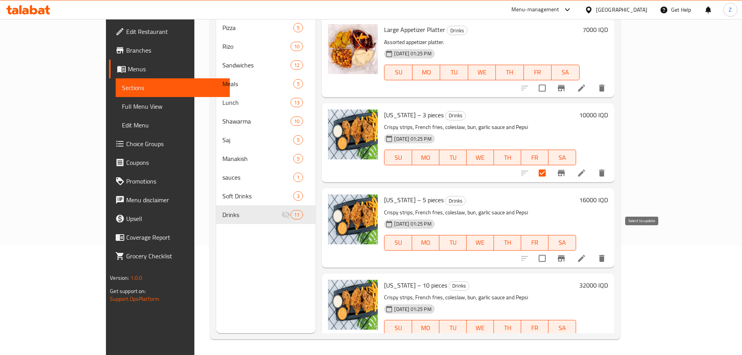
click at [550, 250] on input "checkbox" at bounding box center [542, 258] width 16 height 16
checkbox input "true"
click at [550, 335] on input "checkbox" at bounding box center [542, 343] width 16 height 16
checkbox input "true"
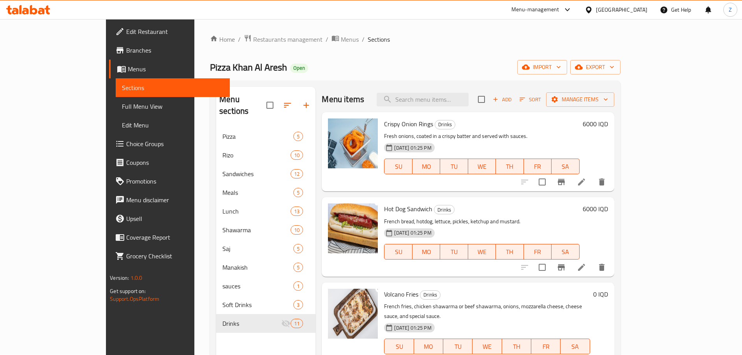
scroll to position [0, 0]
click at [608, 95] on span "Manage items" at bounding box center [580, 100] width 56 height 10
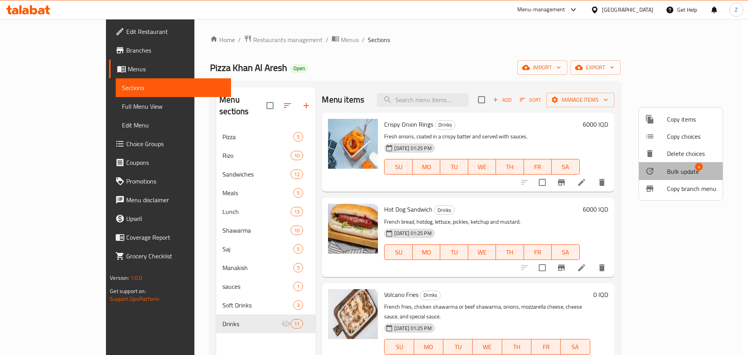
click at [690, 172] on span "Bulk update" at bounding box center [683, 171] width 32 height 9
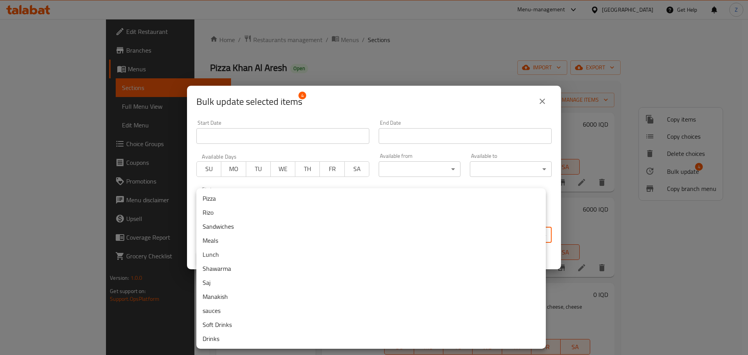
click at [402, 229] on body "​ Menu-management Iraq Get Help Z Edit Restaurant Branches Menus Sections Full …" at bounding box center [374, 187] width 748 height 336
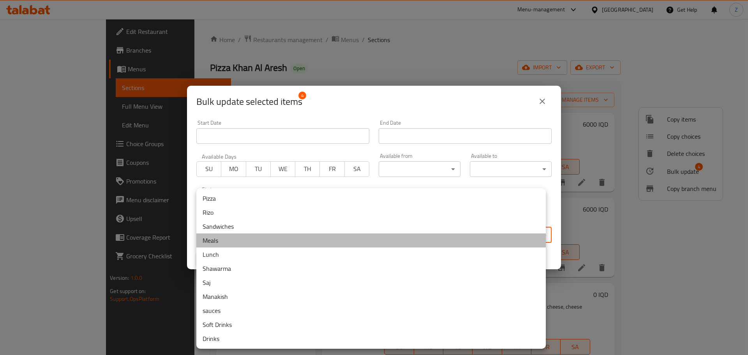
click at [338, 239] on li "Meals" at bounding box center [370, 240] width 349 height 14
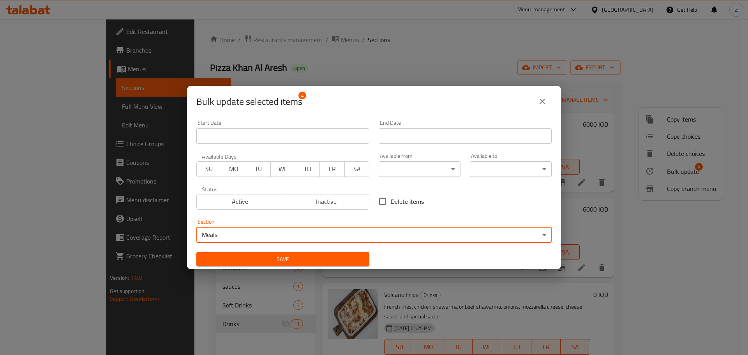
click at [292, 261] on span "Save" at bounding box center [282, 259] width 160 height 10
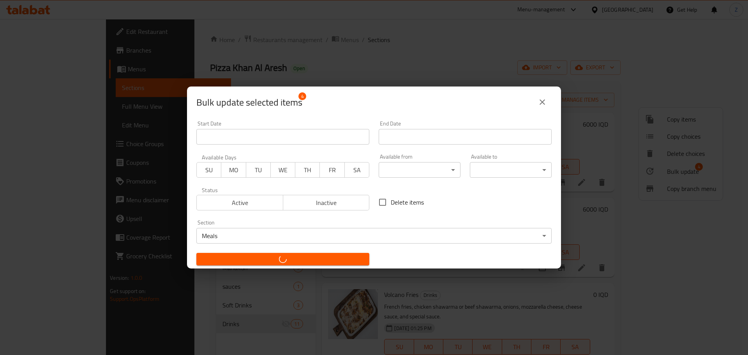
checkbox input "false"
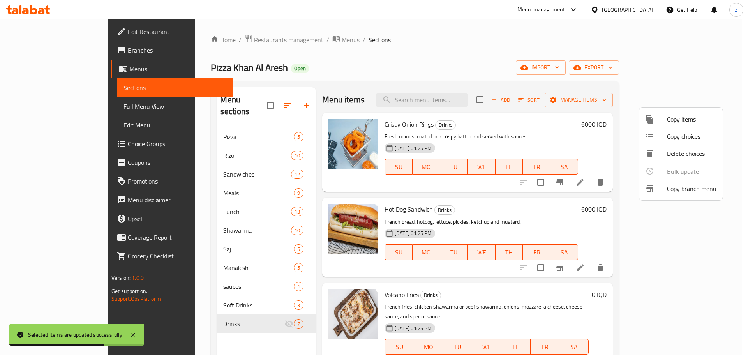
click at [599, 252] on div at bounding box center [374, 177] width 748 height 355
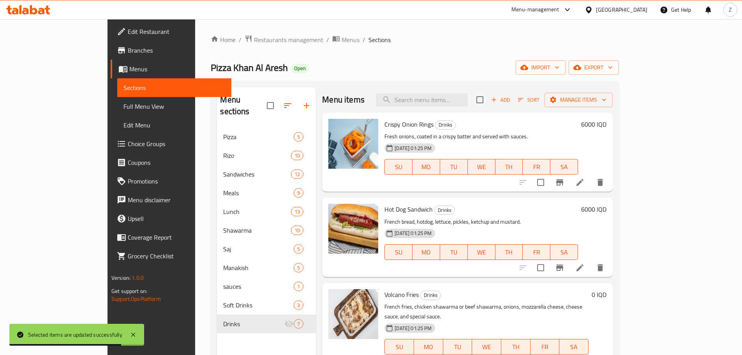
click at [549, 265] on input "checkbox" at bounding box center [540, 267] width 16 height 16
click at [606, 97] on span "Manage items" at bounding box center [579, 100] width 56 height 10
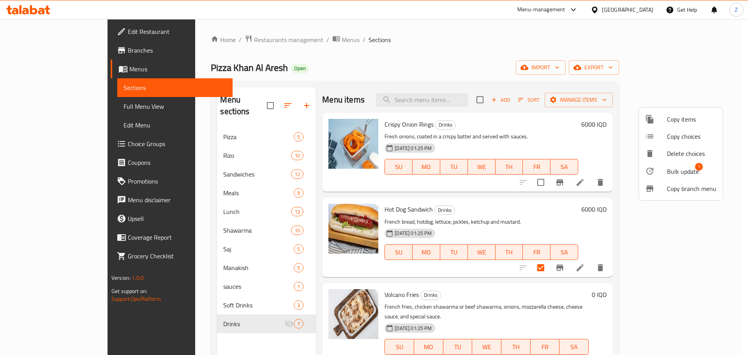
click at [690, 169] on span "Bulk update" at bounding box center [683, 171] width 32 height 9
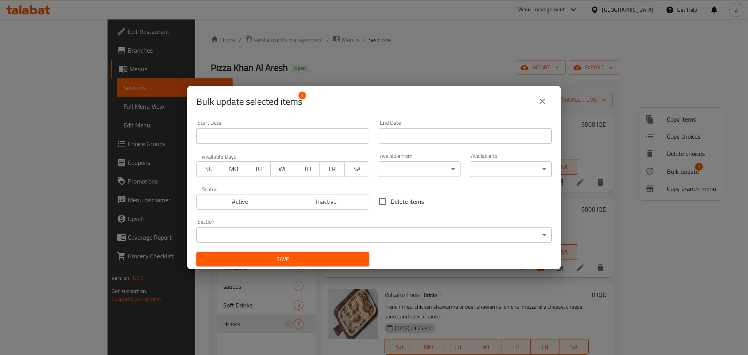
click at [495, 234] on body "​ Menu-management Iraq Get Help Z Edit Restaurant Branches Menus Sections Full …" at bounding box center [374, 187] width 748 height 336
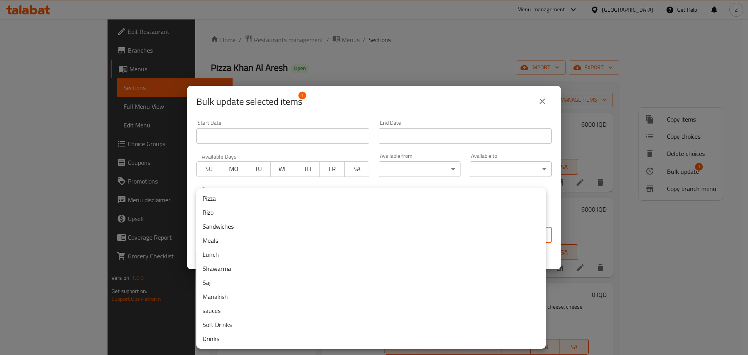
click at [274, 228] on li "Sandwiches" at bounding box center [370, 226] width 349 height 14
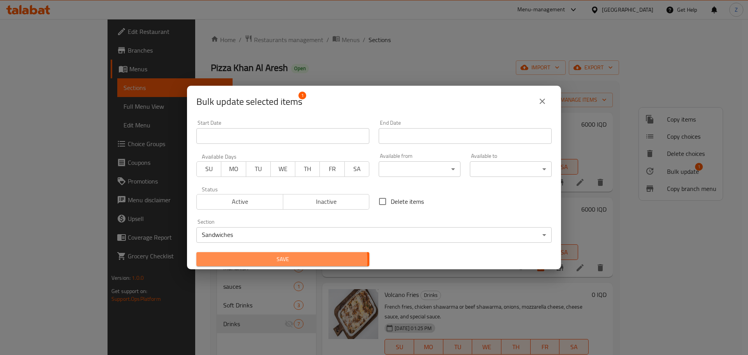
click at [278, 260] on span "Save" at bounding box center [282, 259] width 160 height 10
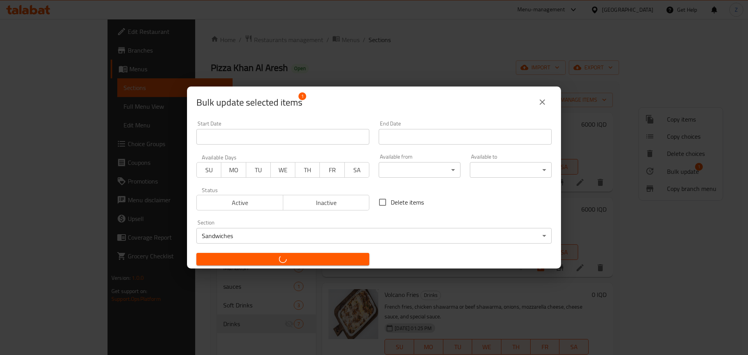
checkbox input "false"
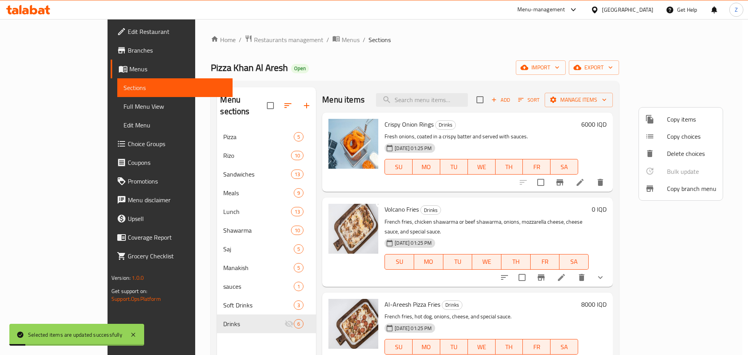
click at [507, 225] on div at bounding box center [374, 177] width 748 height 355
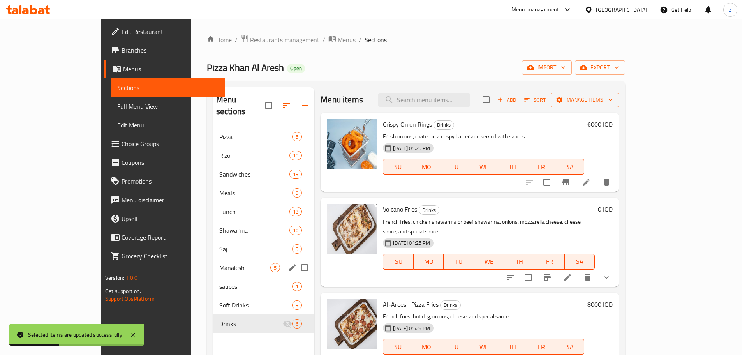
click at [213, 260] on div "Manakish 5" at bounding box center [264, 267] width 102 height 19
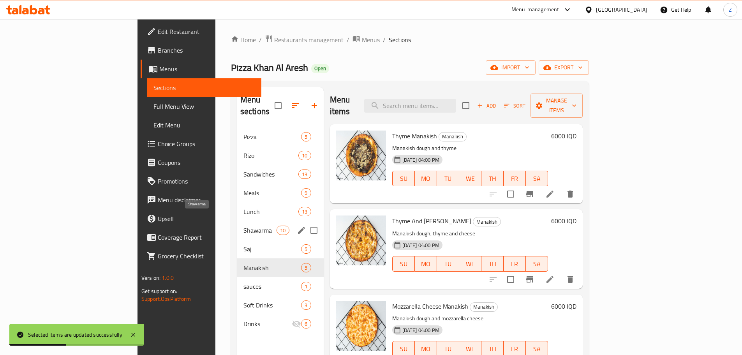
click at [243, 225] on span "Shawarma" at bounding box center [259, 229] width 33 height 9
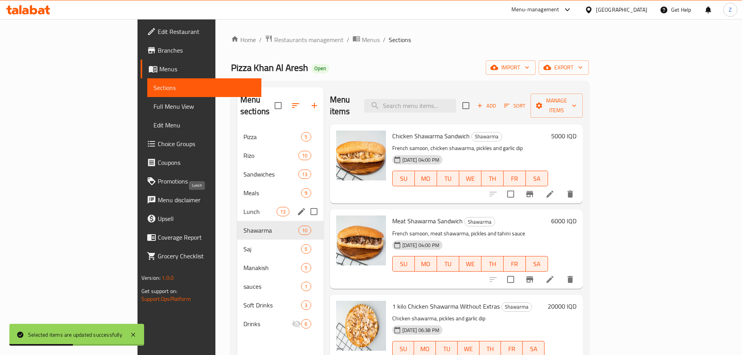
click at [243, 207] on span "Lunch" at bounding box center [259, 211] width 33 height 9
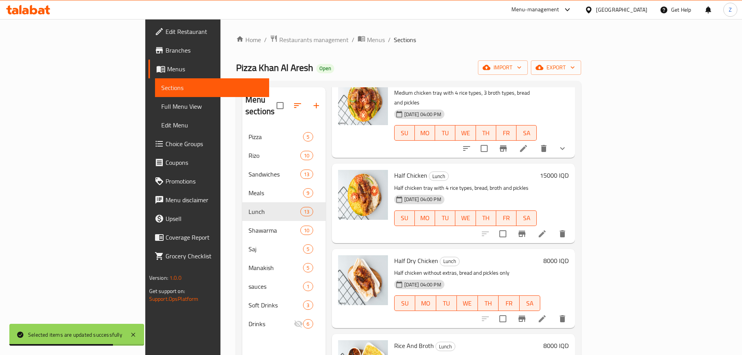
scroll to position [771, 0]
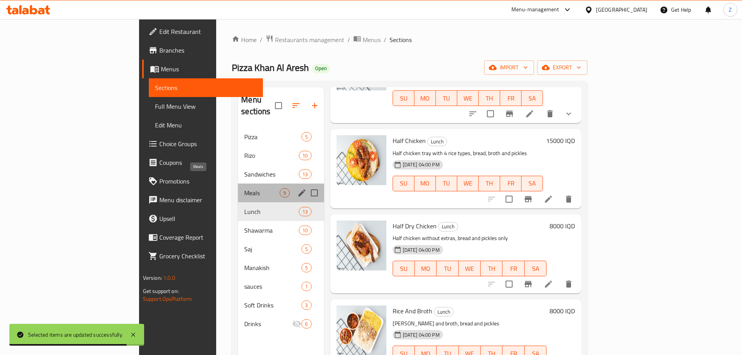
click at [244, 188] on span "Meals" at bounding box center [261, 192] width 35 height 9
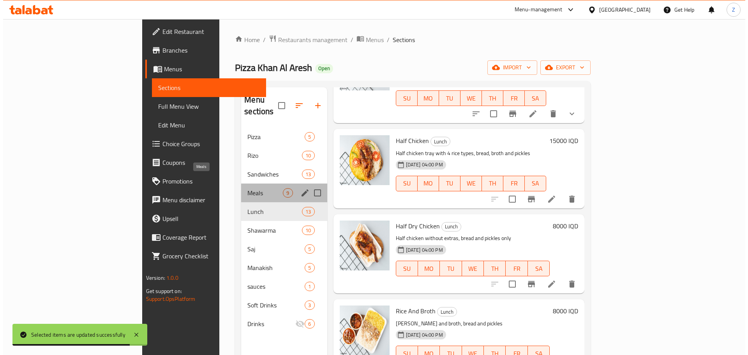
scroll to position [430, 0]
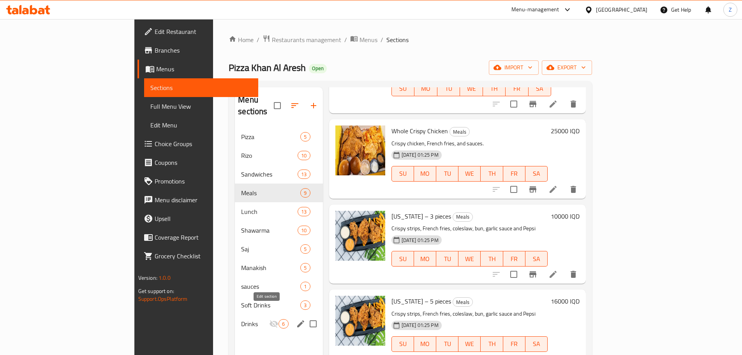
click at [296, 319] on icon "edit" at bounding box center [300, 323] width 9 height 9
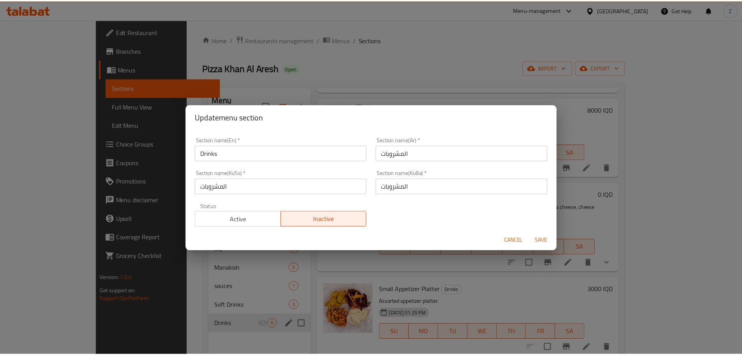
scroll to position [175, 0]
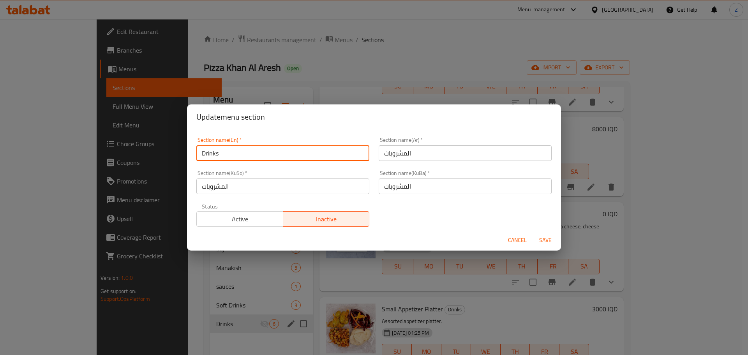
click at [237, 157] on input "Drinks" at bounding box center [282, 153] width 173 height 16
type input "Sides"
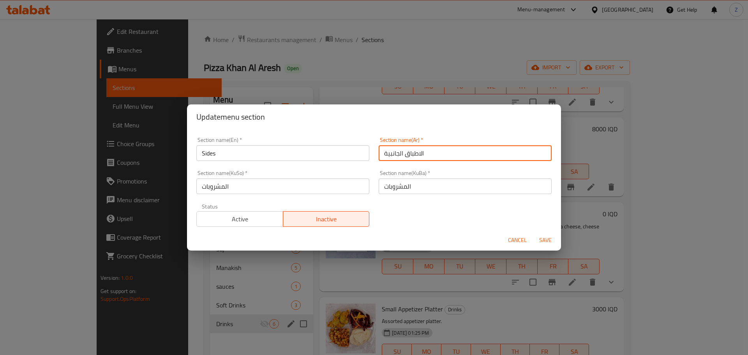
type input "الاطباق الجانبية"
click at [246, 227] on div "Status Active Inactive" at bounding box center [283, 215] width 182 height 33
click at [255, 218] on span "Active" at bounding box center [240, 218] width 80 height 11
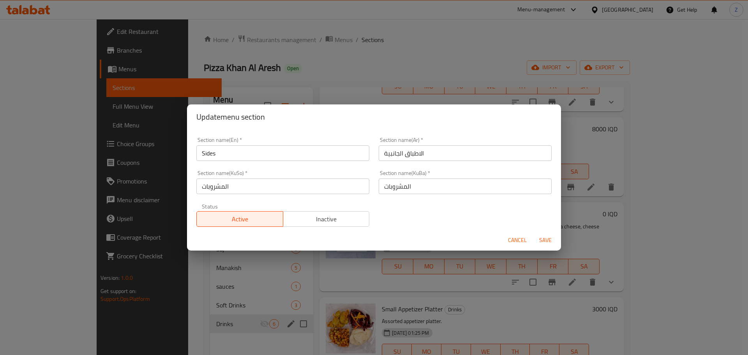
click at [445, 156] on input "الاطباق الجانبية" at bounding box center [464, 153] width 173 height 16
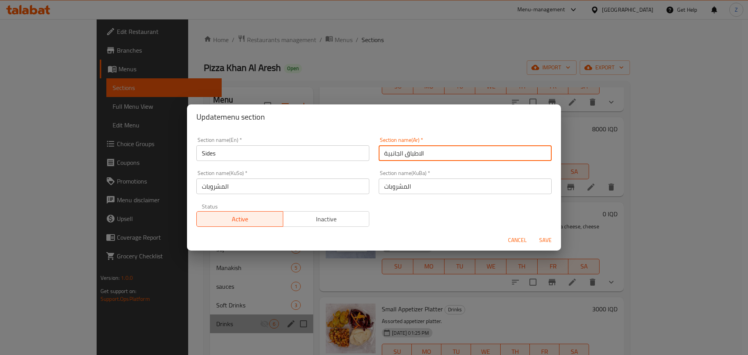
click at [445, 156] on input "الاطباق الجانبية" at bounding box center [464, 153] width 173 height 16
click at [450, 180] on input "المشروبات" at bounding box center [464, 186] width 173 height 16
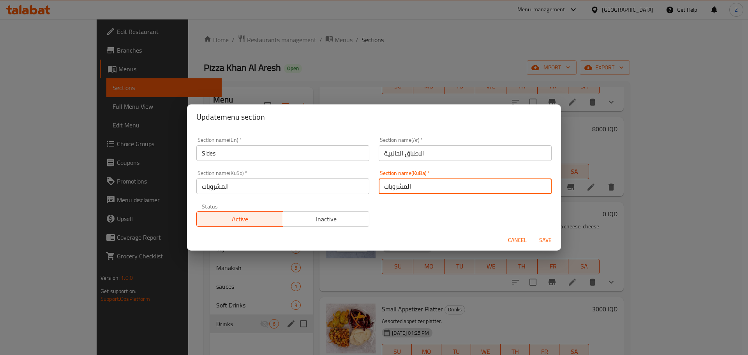
click at [450, 180] on input "المشروبات" at bounding box center [464, 186] width 173 height 16
paste input "اطباق الجانبية"
type input "الاطباق الجانبية"
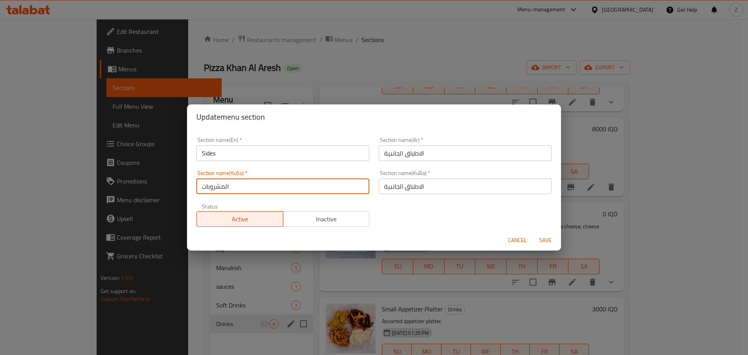
click at [239, 191] on input "المشروبات" at bounding box center [282, 186] width 173 height 16
paste input "اطباق الجانبية"
type input "الاطباق الجانبية"
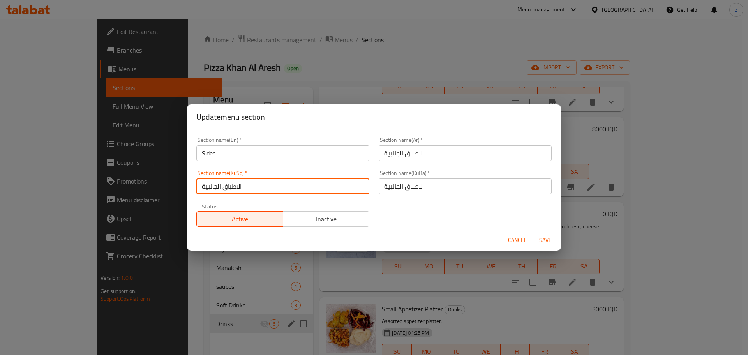
click at [547, 234] on button "Save" at bounding box center [545, 240] width 25 height 14
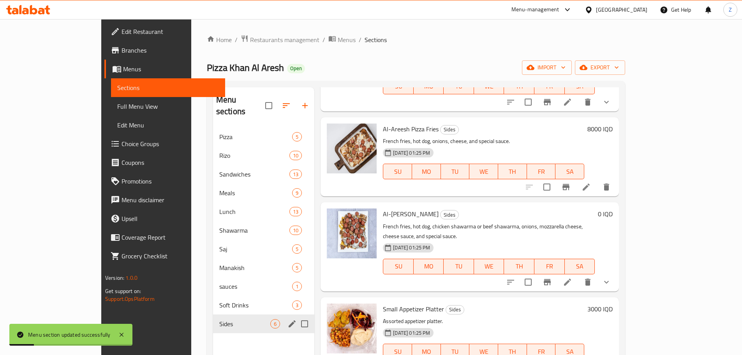
click at [282, 101] on icon "button" at bounding box center [286, 105] width 9 height 9
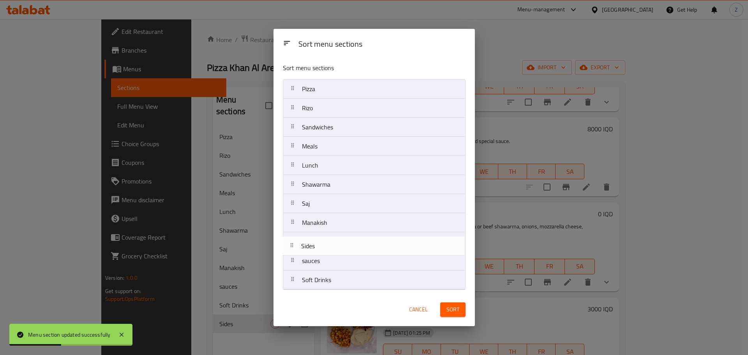
drag, startPoint x: 355, startPoint y: 281, endPoint x: 356, endPoint y: 240, distance: 40.9
click at [356, 240] on nav "Pizza Rizo Sandwiches Meals Lunch Shawarma Saj Manakish sauces Soft Drinks Sides" at bounding box center [374, 184] width 183 height 211
click at [458, 316] on button "Sort" at bounding box center [452, 309] width 25 height 14
